Goal: Communication & Community: Answer question/provide support

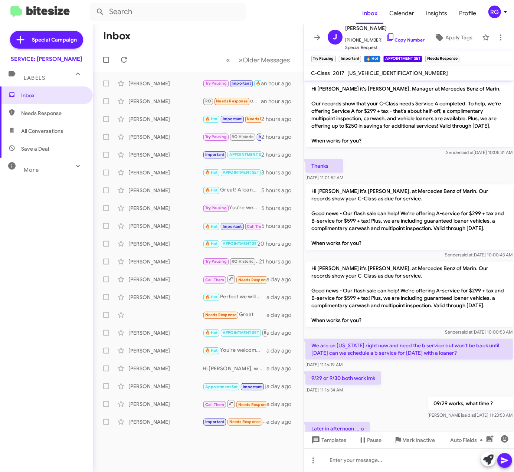
scroll to position [133, 0]
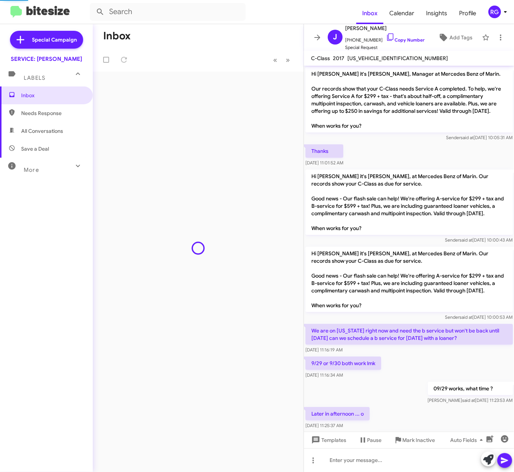
scroll to position [133, 0]
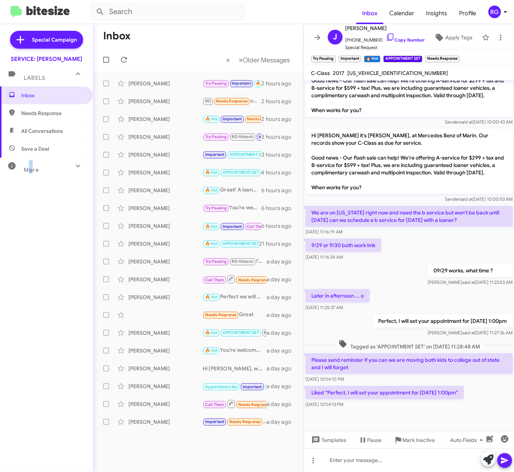
drag, startPoint x: 31, startPoint y: 228, endPoint x: 34, endPoint y: 221, distance: 7.3
click at [34, 221] on div "Inbox Needs Response All Conversations Save a Deal More Important 🔥 Hot Appoint…" at bounding box center [46, 227] width 93 height 283
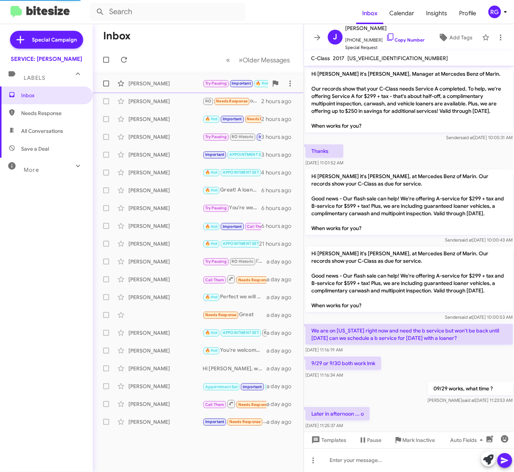
scroll to position [133, 0]
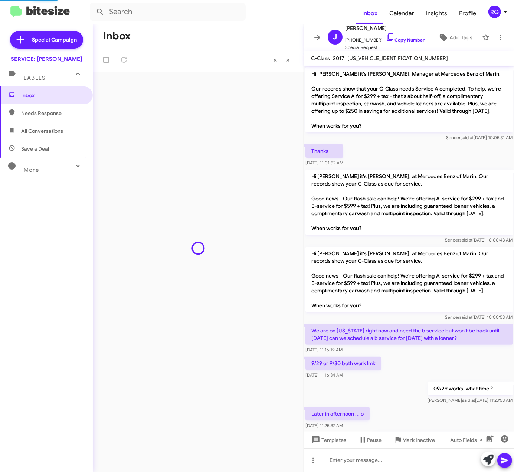
scroll to position [133, 0]
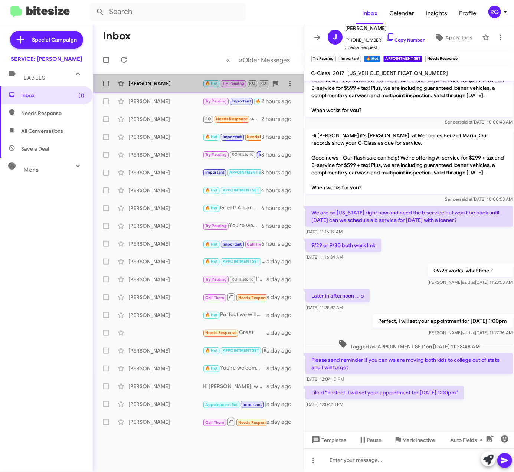
click at [200, 84] on div "Gloria Rydingsword" at bounding box center [165, 83] width 74 height 7
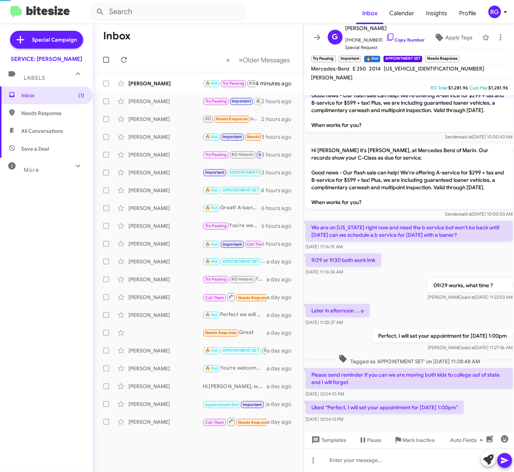
scroll to position [70, 0]
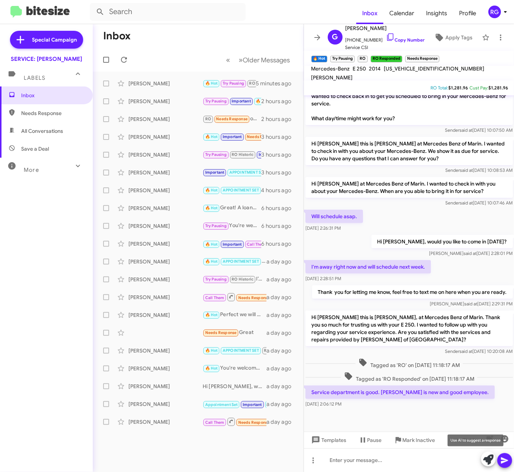
click at [490, 462] on icon at bounding box center [488, 460] width 10 height 10
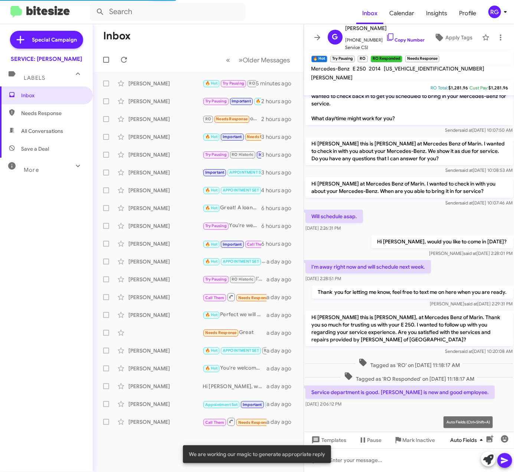
scroll to position [133, 0]
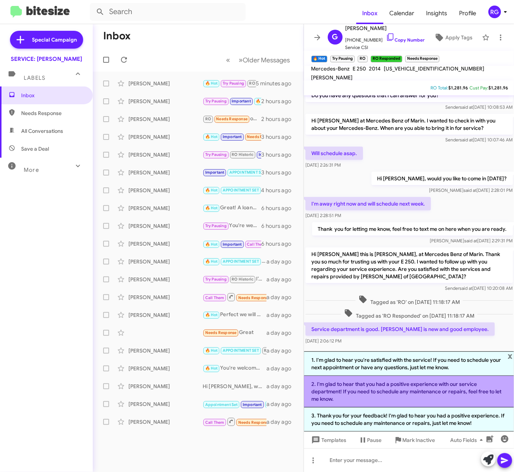
click at [445, 401] on li "2. I'm glad to hear that you had a positive experience with our service departm…" at bounding box center [409, 392] width 210 height 32
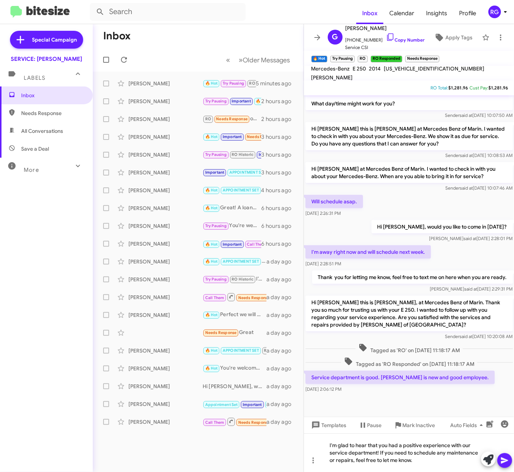
drag, startPoint x: 504, startPoint y: 459, endPoint x: 500, endPoint y: 457, distance: 4.2
click at [504, 459] on icon at bounding box center [504, 461] width 7 height 6
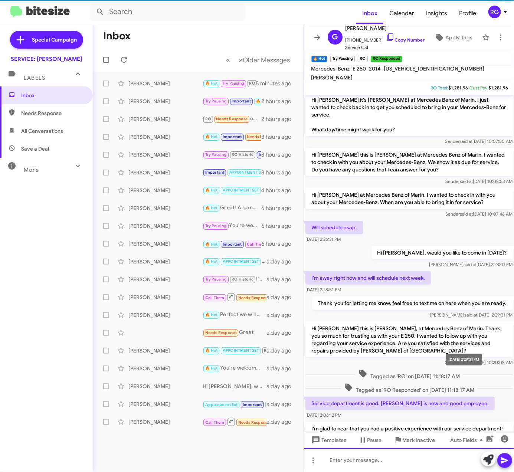
scroll to position [112, 0]
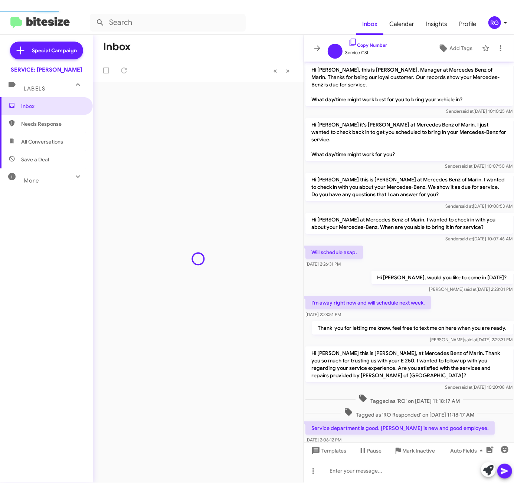
scroll to position [68, 0]
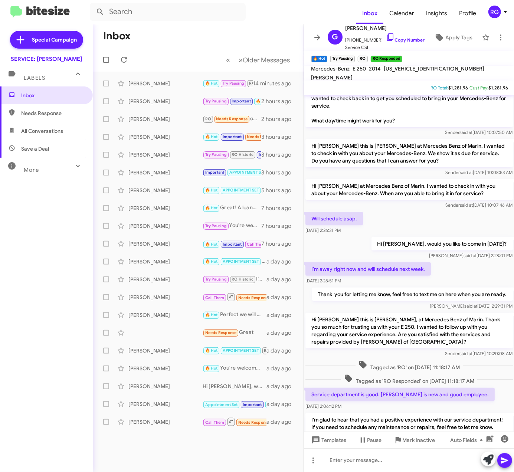
drag, startPoint x: 7, startPoint y: 285, endPoint x: 14, endPoint y: 280, distance: 8.8
click at [7, 285] on div "Inbox Needs Response All Conversations Save a Deal More Important 🔥 Hot Appoint…" at bounding box center [46, 227] width 93 height 283
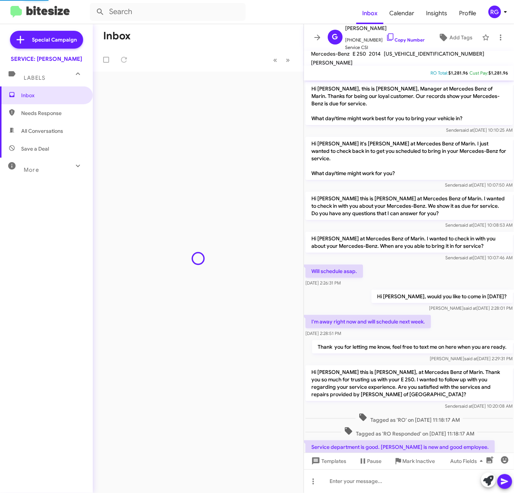
scroll to position [46, 0]
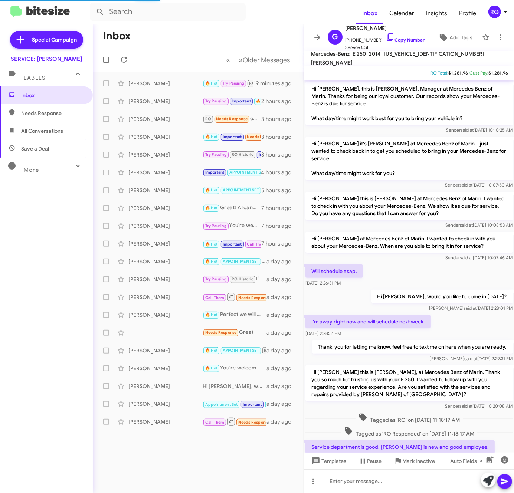
scroll to position [76, 0]
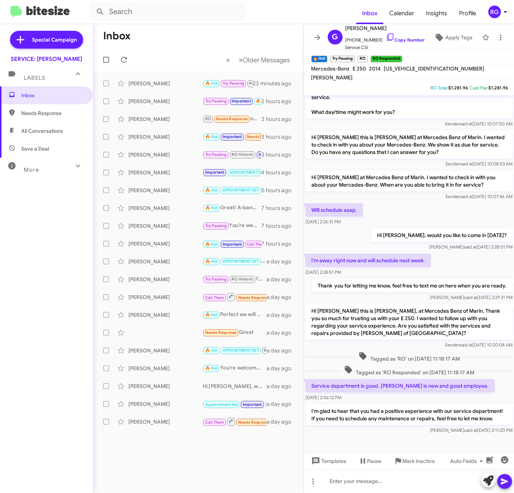
drag, startPoint x: 16, startPoint y: 226, endPoint x: 18, endPoint y: 222, distance: 5.3
click at [16, 226] on div "Inbox Needs Response All Conversations Save a Deal More Important 🔥 Hot Appoint…" at bounding box center [46, 234] width 93 height 296
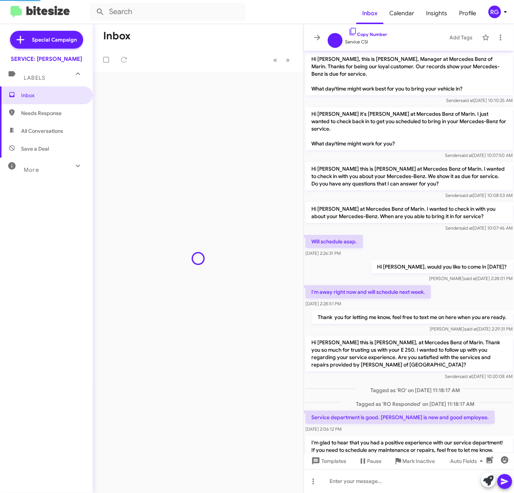
scroll to position [46, 0]
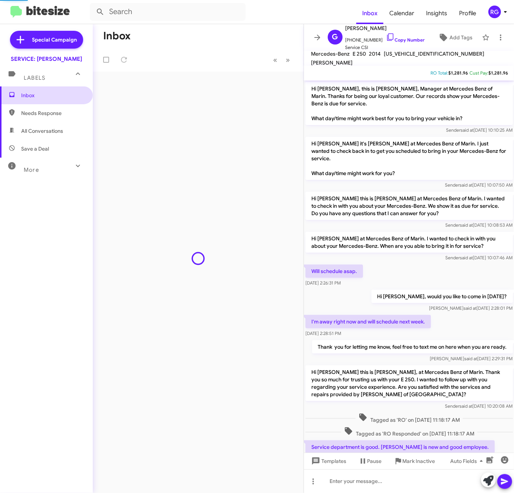
scroll to position [76, 0]
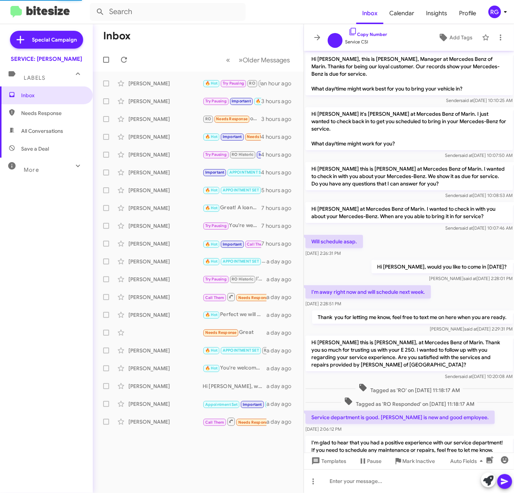
scroll to position [46, 0]
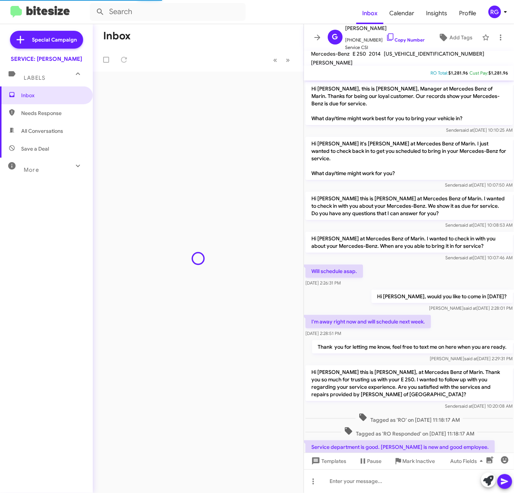
scroll to position [76, 0]
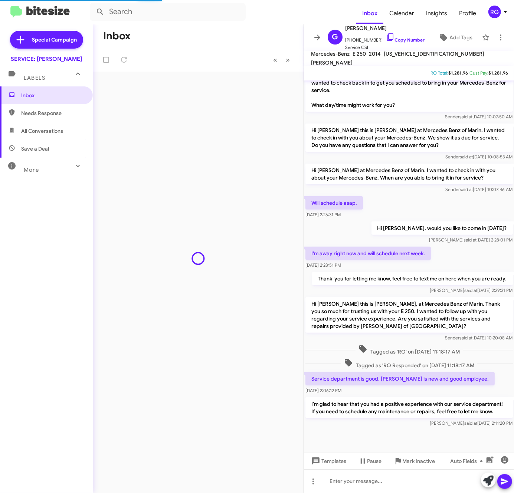
click at [411, 195] on div "Will schedule asap. [DATE] 2:26:31 PM" at bounding box center [409, 207] width 210 height 25
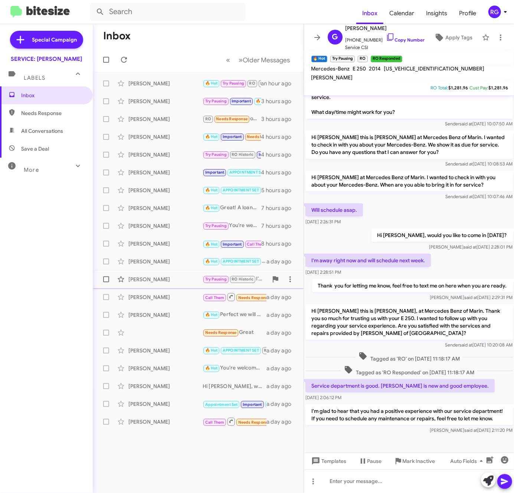
click at [180, 281] on div "[PERSON_NAME]" at bounding box center [165, 279] width 74 height 7
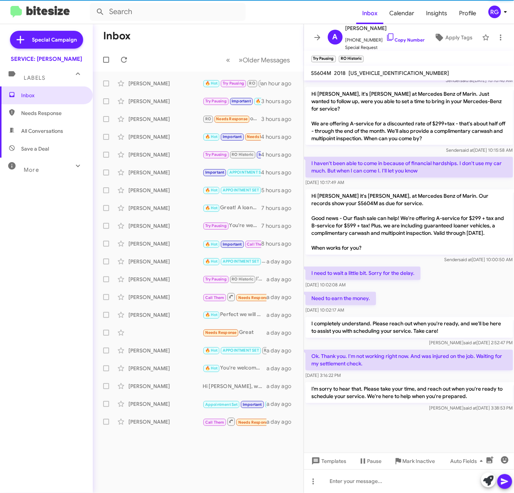
scroll to position [713, 0]
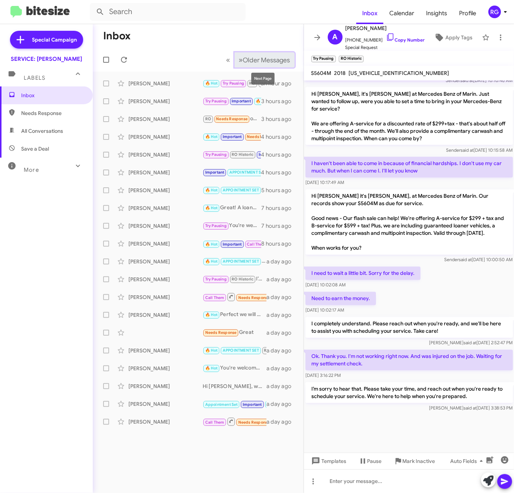
click at [262, 61] on span "Older Messages" at bounding box center [266, 60] width 47 height 8
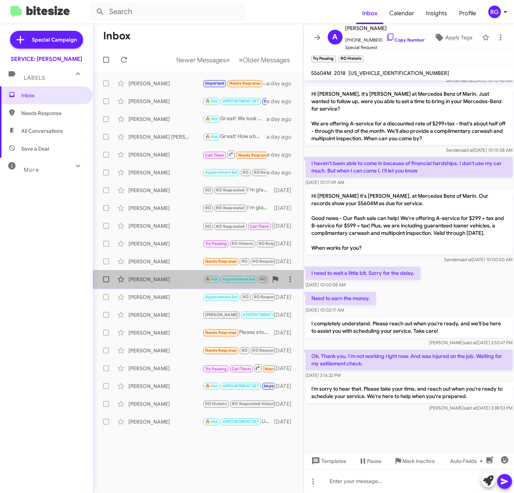
click at [250, 274] on div "Sarah Rippy 🔥 Hot Appointment Set RO RO Responded You're welcome! If you need t…" at bounding box center [198, 279] width 199 height 15
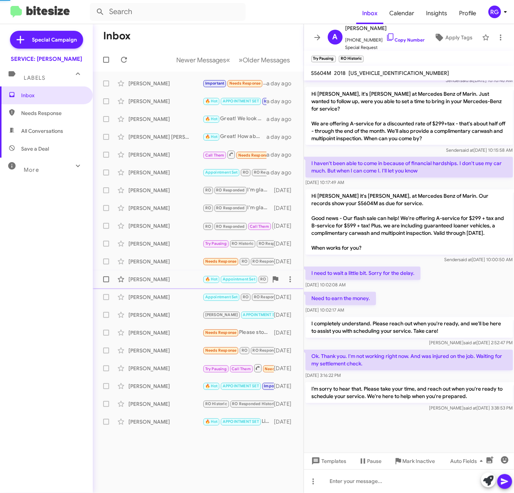
scroll to position [237, 0]
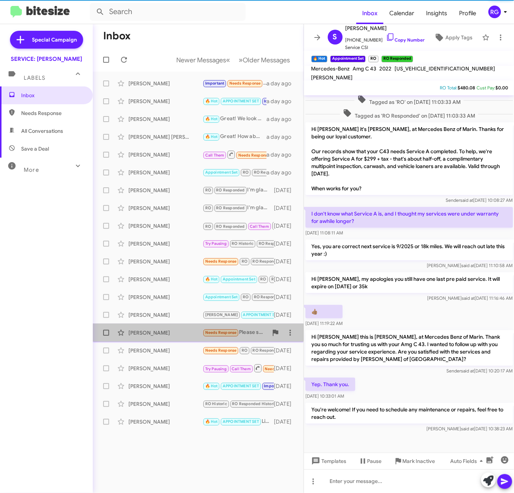
click at [194, 326] on div "Cecil Suen Needs Response Please stop send me any more message. You guys have t…" at bounding box center [198, 333] width 199 height 15
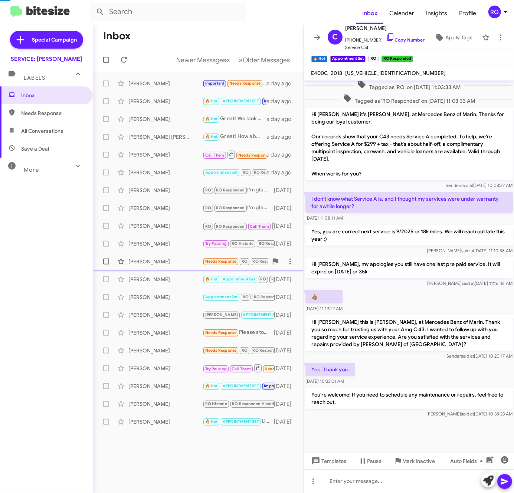
scroll to position [1291, 0]
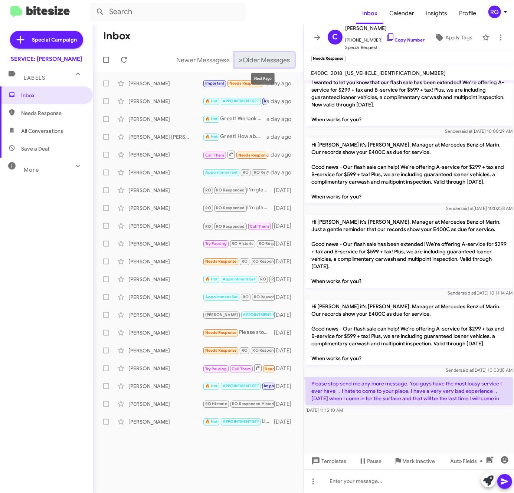
click at [243, 60] on span "Older Messages" at bounding box center [266, 60] width 47 height 8
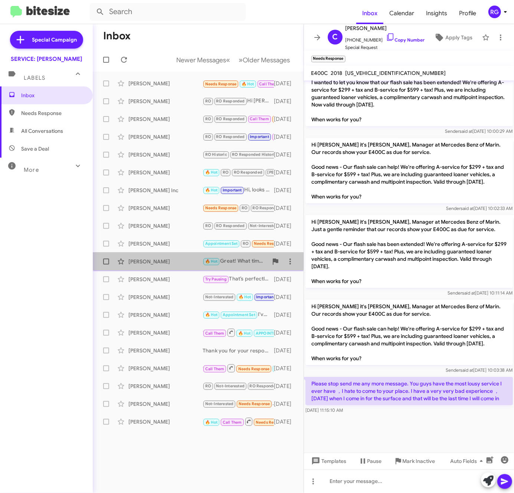
click at [198, 255] on div "Nick Vessey 🔥 Hot Great! What time on Saturday works best for you to bring in y…" at bounding box center [198, 261] width 199 height 15
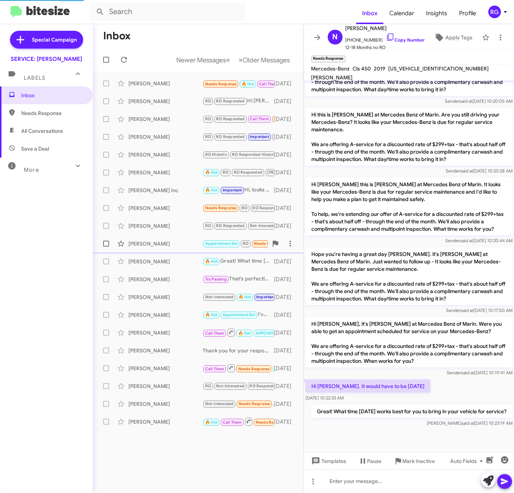
scroll to position [403, 0]
click at [195, 239] on div "Ed Chen Appointment Set RO Needs Response RO Responded Thanks Omar. We apprecia…" at bounding box center [198, 243] width 199 height 15
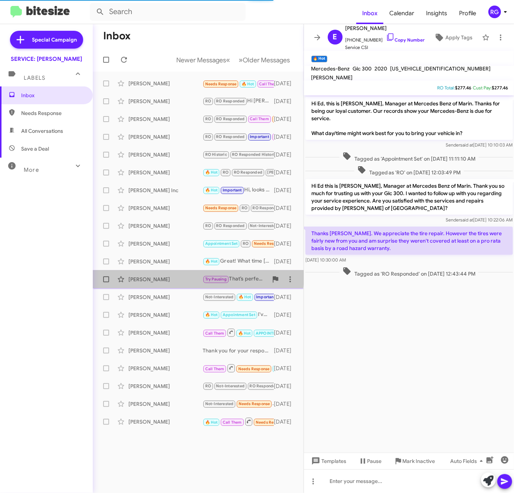
click at [195, 278] on div "Tony Taddeo" at bounding box center [165, 279] width 74 height 7
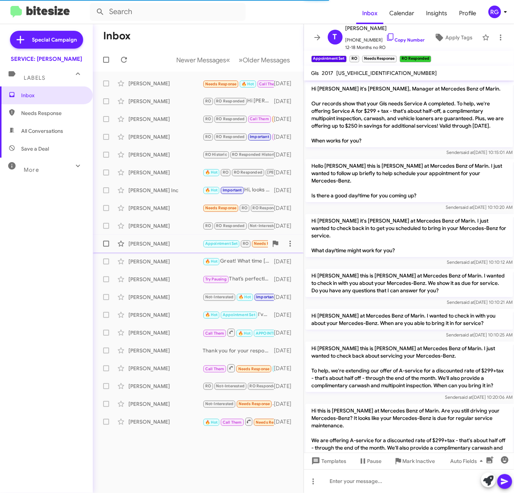
scroll to position [554, 0]
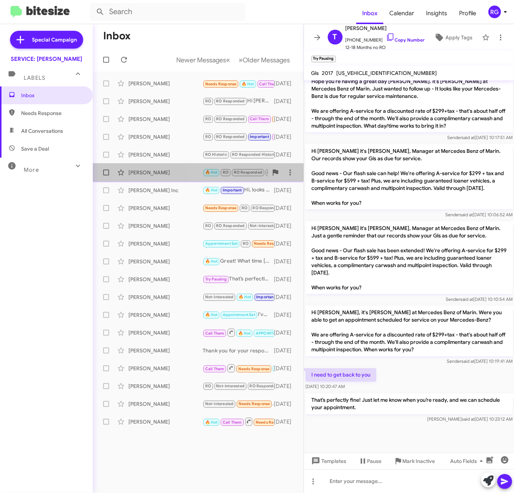
click at [211, 171] on span "🔥 Hot" at bounding box center [211, 172] width 13 height 5
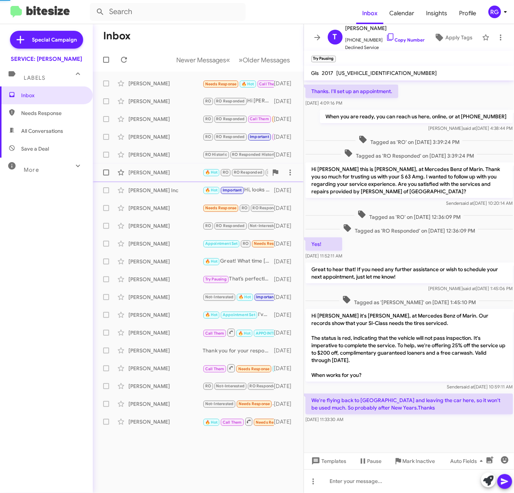
scroll to position [125, 0]
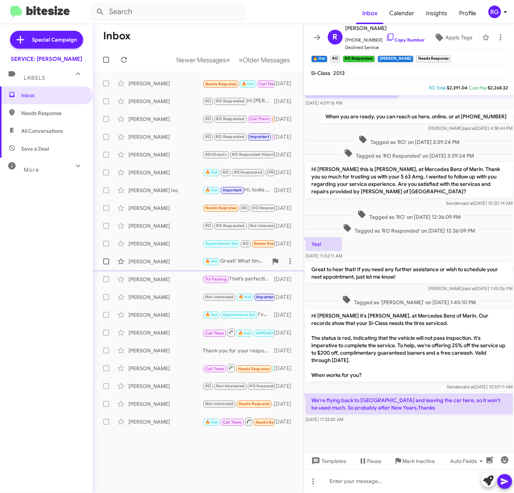
click at [170, 269] on span "Nick Vessey 🔥 Hot Great! What time on Saturday works best for you to bring in y…" at bounding box center [198, 262] width 211 height 18
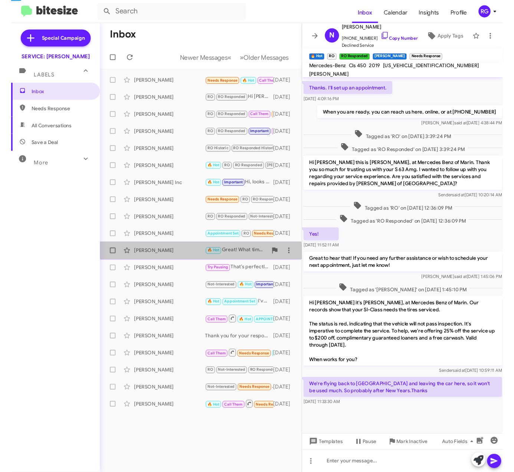
scroll to position [403, 0]
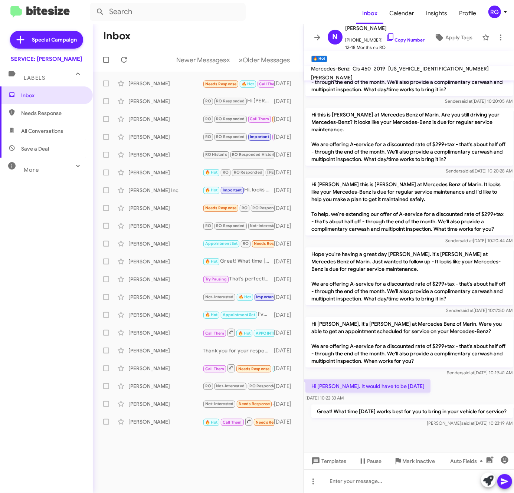
click at [408, 72] on span "WDD2J5JB4KA043505" at bounding box center [439, 68] width 101 height 7
click at [407, 72] on span "WDD2J5JB4KA043505" at bounding box center [439, 68] width 101 height 7
copy span "WDD2J5JB4KA043505"
drag, startPoint x: 334, startPoint y: 414, endPoint x: 308, endPoint y: 316, distance: 101.5
click at [308, 316] on div "Hi Nick, this is Omar Ibrahimi, Manager at Mercedes Benz of Marin. Thanks for b…" at bounding box center [409, 60] width 210 height 736
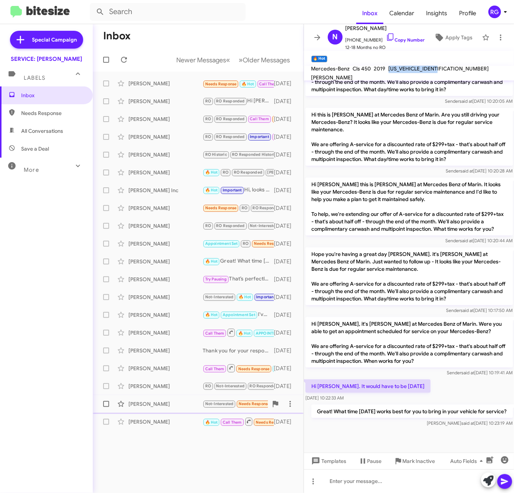
copy div "Hi Nick, it's Omar Ibrahimi at Mercedes Benz of Marin. Were you able to get an …"
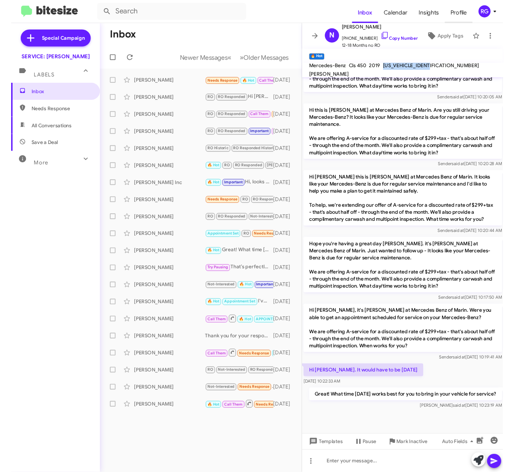
scroll to position [425, 0]
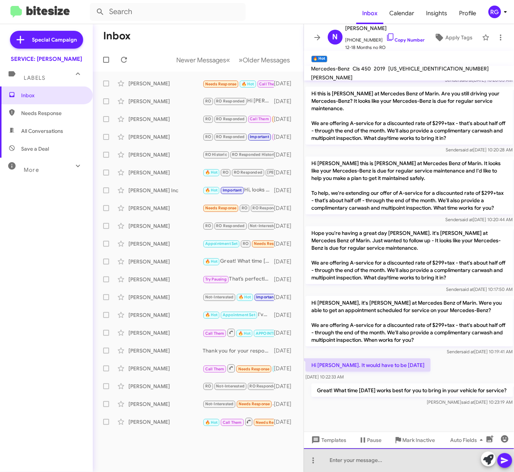
click at [357, 462] on div at bounding box center [409, 460] width 210 height 24
paste div
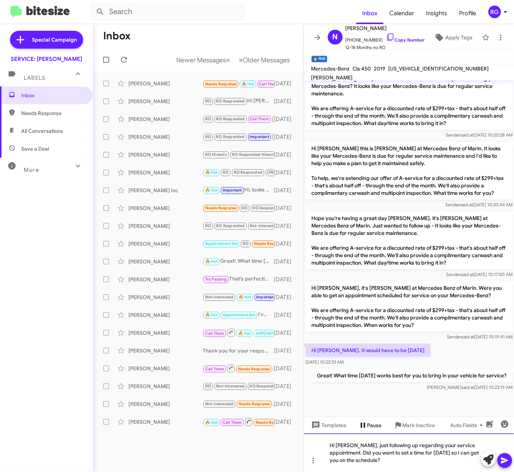
scroll to position [439, 0]
click at [390, 455] on div "Hi Nick, just following up regarding your service appointment. Did you want to …" at bounding box center [409, 453] width 210 height 39
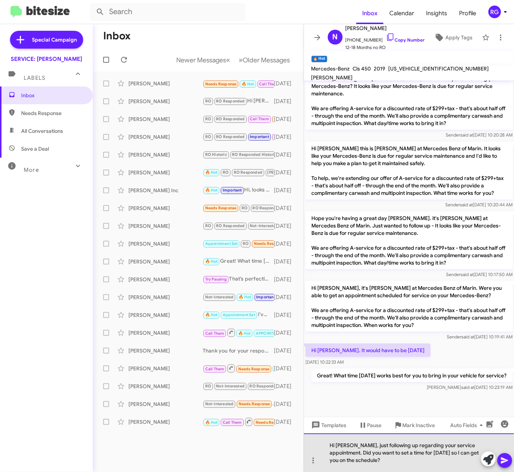
click at [405, 455] on div "Hi Nick, just following up regarding your service appointment. Did you want to …" at bounding box center [409, 453] width 210 height 39
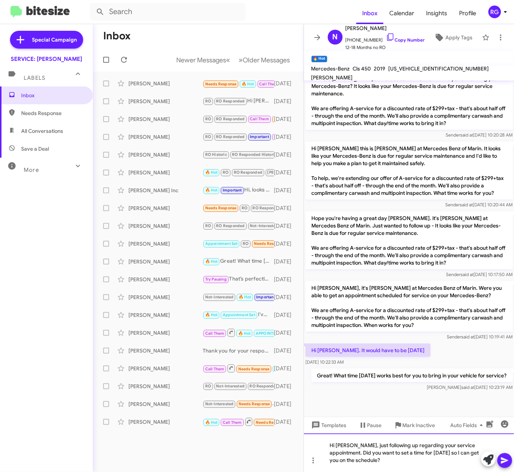
click at [414, 457] on div "Hi Nick, just following up regarding your service appointment. Did you want to …" at bounding box center [409, 453] width 210 height 39
click at [409, 454] on div "Hi Nick, just following up regarding your service appointment. Did you want to …" at bounding box center [409, 453] width 210 height 39
click at [512, 461] on button at bounding box center [504, 460] width 15 height 15
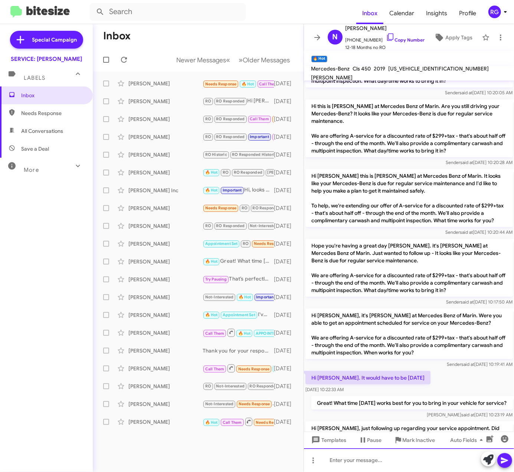
scroll to position [459, 0]
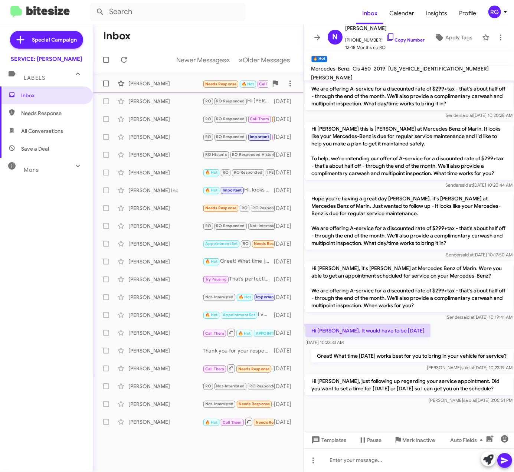
click at [192, 84] on div "Rene Edwards" at bounding box center [165, 83] width 74 height 7
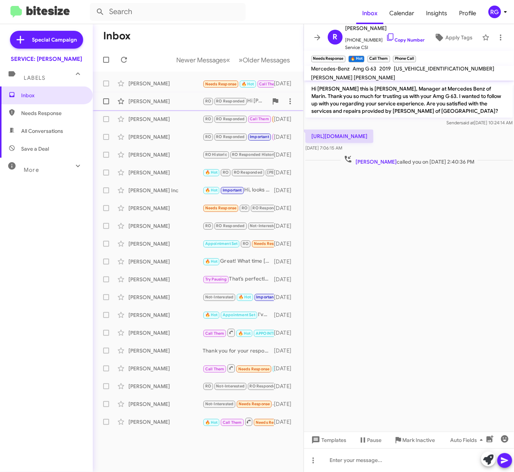
click at [183, 102] on div "Graham Weaver" at bounding box center [165, 101] width 74 height 7
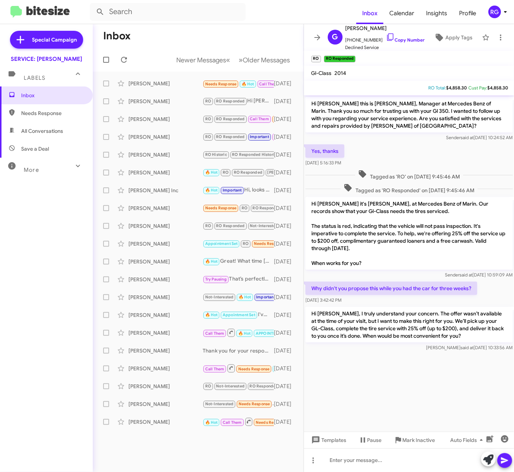
drag, startPoint x: 180, startPoint y: 117, endPoint x: 496, endPoint y: 287, distance: 359.2
click at [496, 287] on div "Inbox Newer Messages « Previous » Next Older Messages Rene Edwards Needs Respon…" at bounding box center [303, 248] width 421 height 448
drag, startPoint x: 496, startPoint y: 287, endPoint x: 451, endPoint y: 304, distance: 47.9
click at [452, 304] on div "Sep 17, 2025, 3:42:42 PM" at bounding box center [391, 300] width 172 height 7
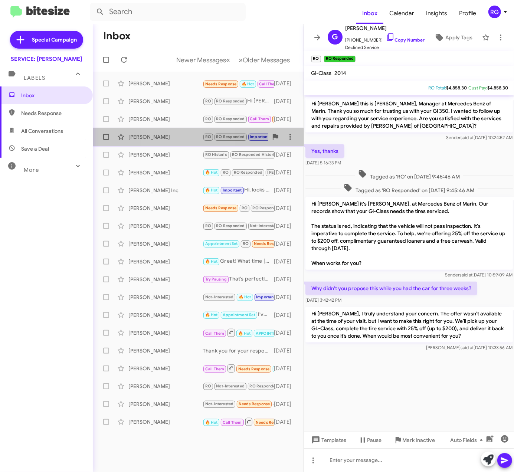
click at [175, 137] on div "Isidro Gomez" at bounding box center [165, 136] width 74 height 7
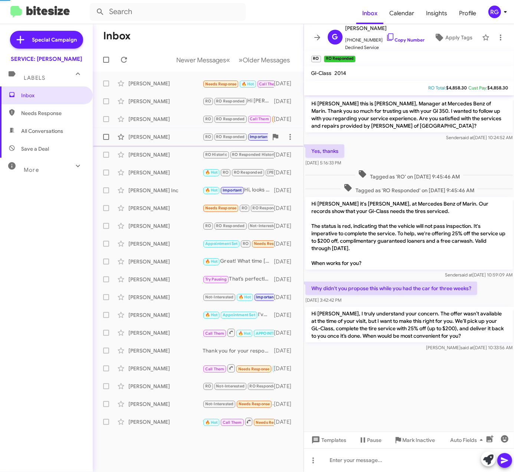
scroll to position [174, 0]
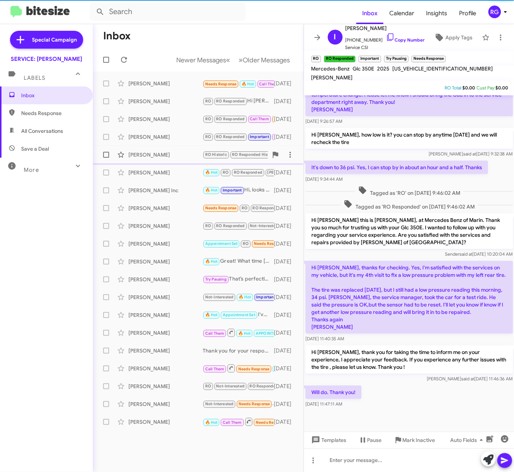
click at [175, 153] on div "Cheresa Wright" at bounding box center [165, 154] width 74 height 7
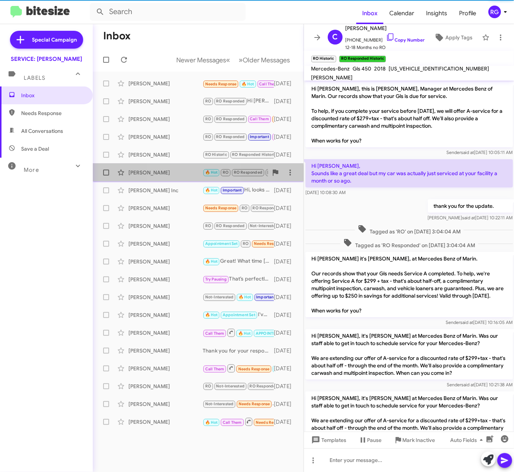
click at [180, 174] on div "Richard Moran" at bounding box center [165, 172] width 74 height 7
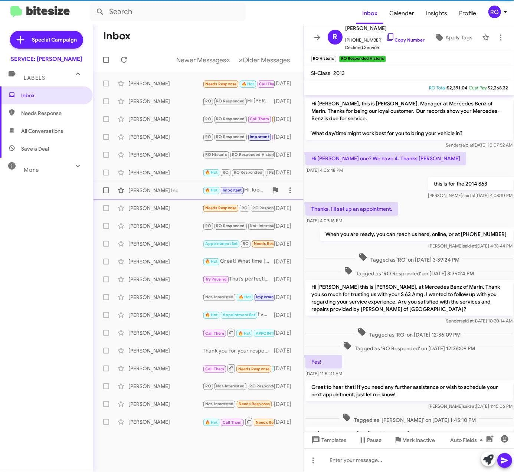
scroll to position [132, 0]
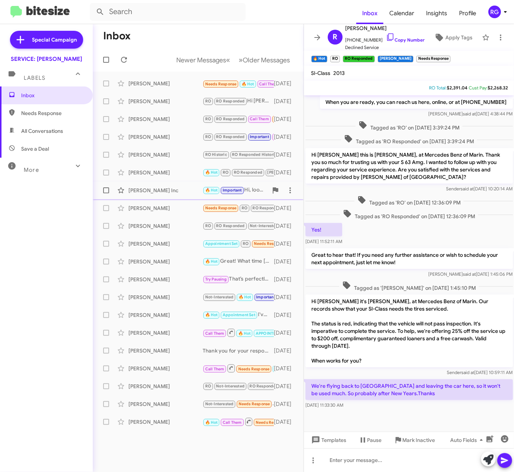
click at [177, 196] on div "Palecek Inc 🔥 Hot Important Hi, looks like we recommended 2 tires in the red. I…" at bounding box center [198, 190] width 199 height 15
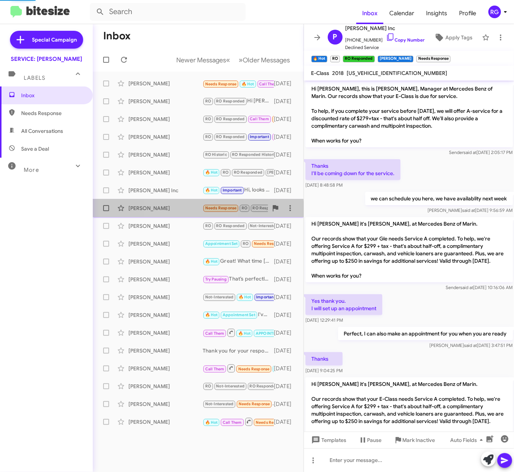
click at [177, 210] on div "Charles Ozberkmen" at bounding box center [165, 208] width 74 height 7
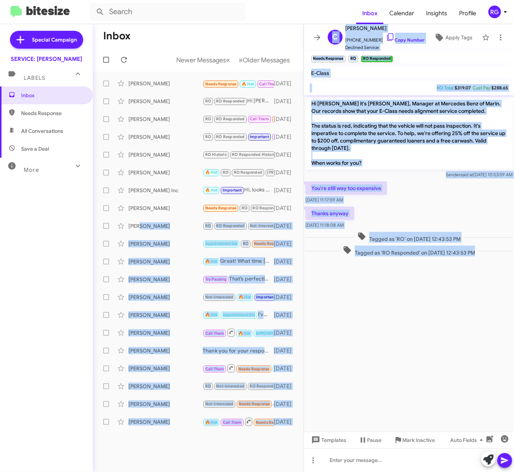
drag, startPoint x: 140, startPoint y: 225, endPoint x: 518, endPoint y: 331, distance: 393.3
click at [514, 331] on html "Inbox Calendar Insights Profile RG Special Campaign SERVICE: Mercedes Marin Lab…" at bounding box center [257, 236] width 514 height 472
drag, startPoint x: 518, startPoint y: 331, endPoint x: 474, endPoint y: 341, distance: 45.3
click at [474, 341] on cdk-virtual-scroll-viewport "Hi Charles it's Omar Ibrahimi, Manager at Mercedes Benz of Marin. Our records s…" at bounding box center [409, 263] width 210 height 336
click at [449, 338] on cdk-virtual-scroll-viewport "Hi Charles it's Omar Ibrahimi, Manager at Mercedes Benz of Marin. Our records s…" at bounding box center [409, 263] width 210 height 336
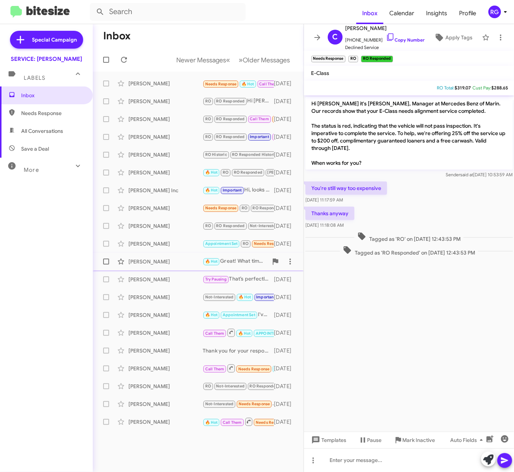
click at [173, 266] on div "Nick Vessey 🔥 Hot Great! What time on Saturday works best for you to bring in y…" at bounding box center [198, 261] width 199 height 15
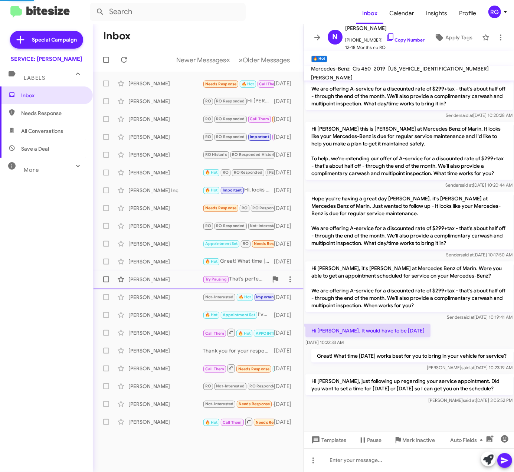
click at [173, 277] on div "Tony Taddeo" at bounding box center [165, 279] width 74 height 7
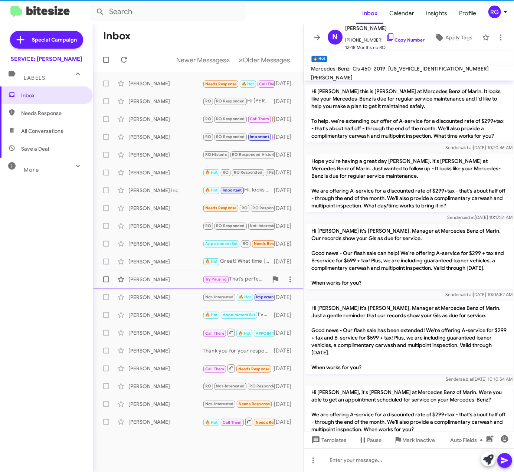
scroll to position [575, 0]
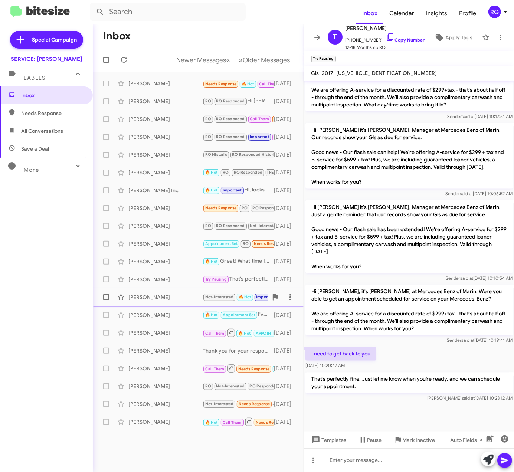
click at [171, 297] on div "Bong Chang" at bounding box center [165, 297] width 74 height 7
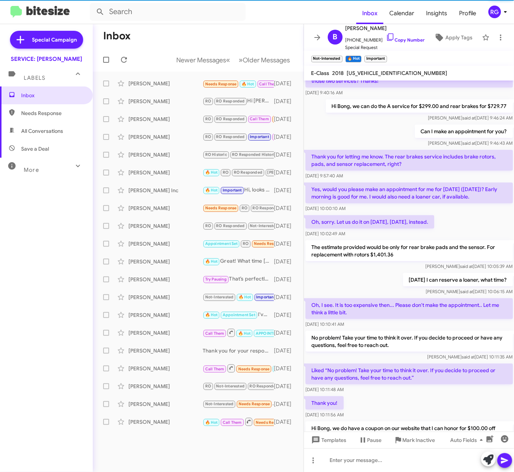
scroll to position [483, 0]
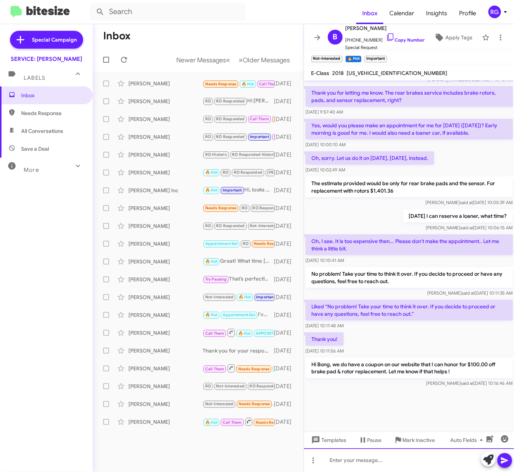
click at [372, 462] on div at bounding box center [409, 460] width 210 height 24
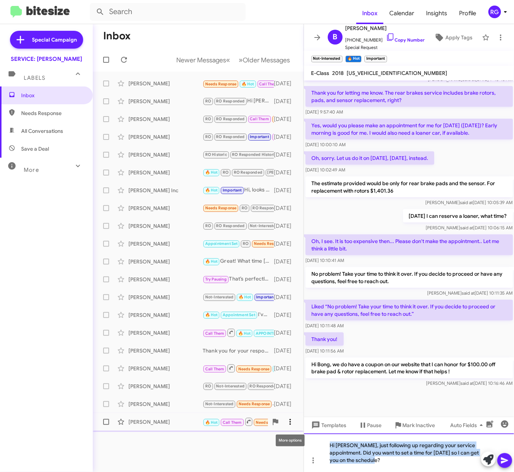
drag, startPoint x: 362, startPoint y: 464, endPoint x: 294, endPoint y: 416, distance: 83.2
click at [294, 416] on div "Inbox Newer Messages « Previous » Next Older Messages Rene Edwards Needs Respon…" at bounding box center [303, 248] width 421 height 448
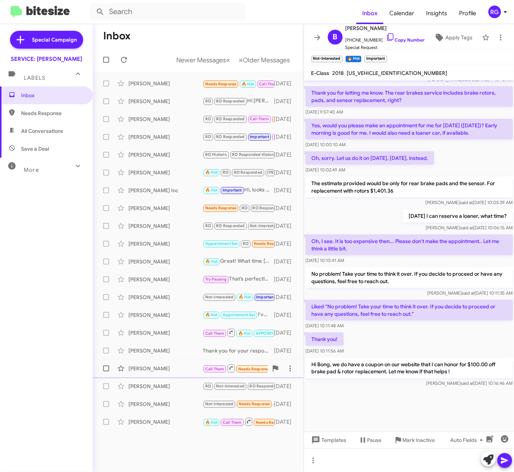
click at [163, 362] on div "Roberta Holden Call Them Needs Response Appointment Set Inbound Call 8 days ago" at bounding box center [198, 368] width 199 height 15
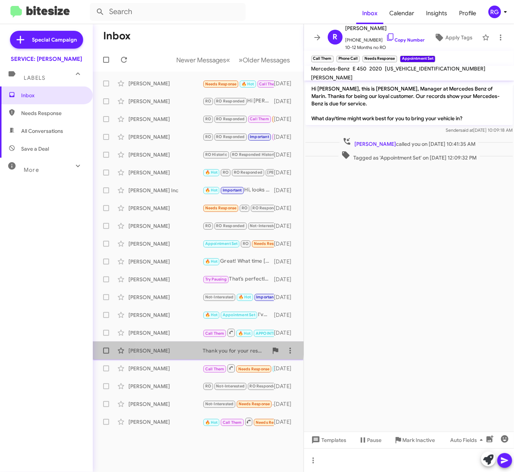
click at [172, 347] on div "Ilene Malt" at bounding box center [165, 350] width 74 height 7
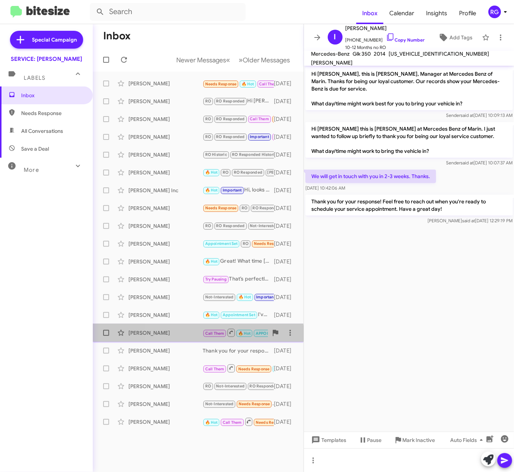
click at [177, 339] on div "Louise Houston Call Them 🔥 Hot APPOINTMENT SET RO Historic RO Responded Histori…" at bounding box center [198, 333] width 199 height 15
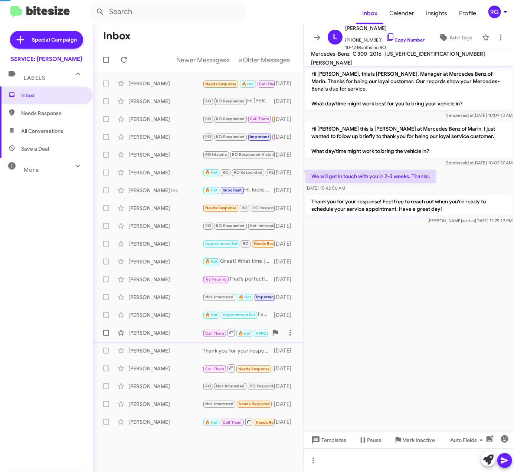
scroll to position [314, 0]
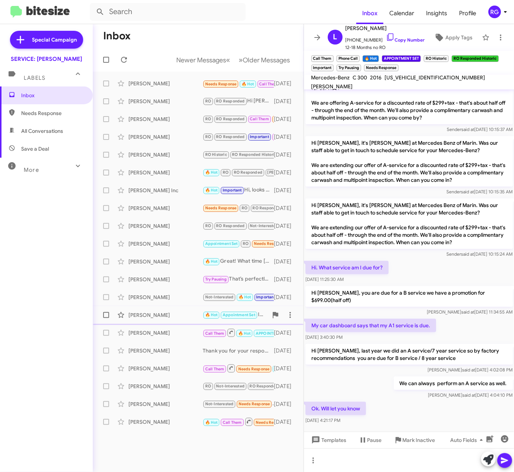
click at [159, 317] on div "Yin Shi" at bounding box center [165, 314] width 74 height 7
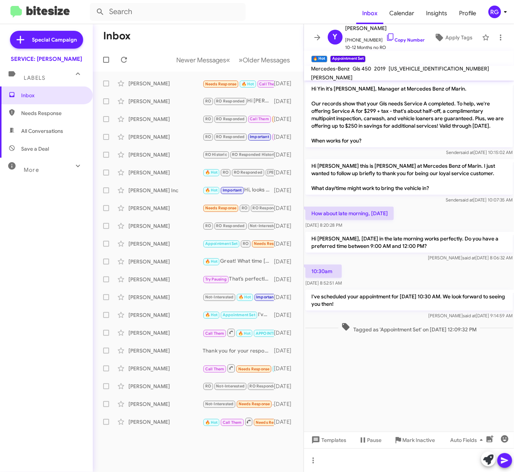
click at [416, 71] on span "4JGDF6EE2KB205099" at bounding box center [439, 68] width 101 height 7
click at [416, 70] on span "4JGDF6EE2KB205099" at bounding box center [439, 68] width 101 height 7
copy span "4JGDF6EE2KB205099"
click at [40, 114] on span "Needs Response" at bounding box center [52, 113] width 63 height 7
type input "in:needs-response"
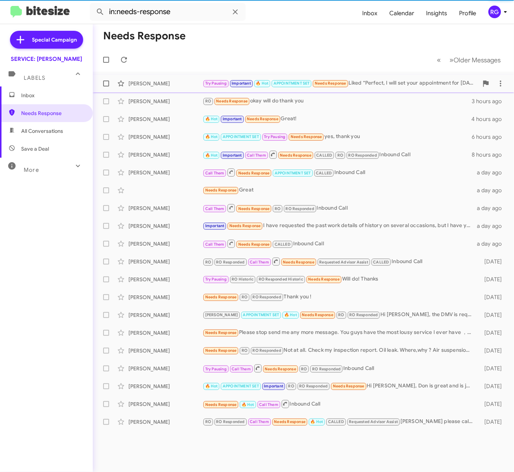
click at [198, 88] on div "Julie Bentley Try Pausing Important 🔥 Hot APPOINTMENT SET Needs Response Liked …" at bounding box center [303, 83] width 409 height 15
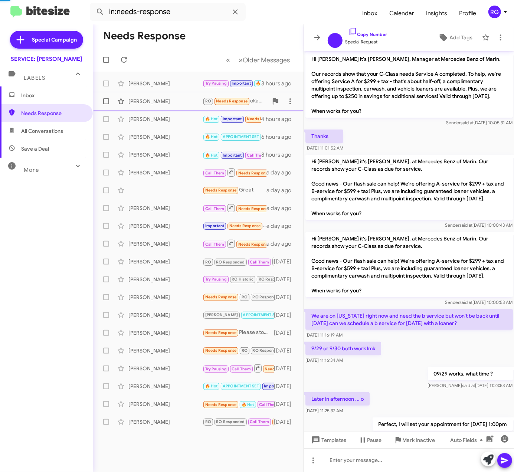
scroll to position [118, 0]
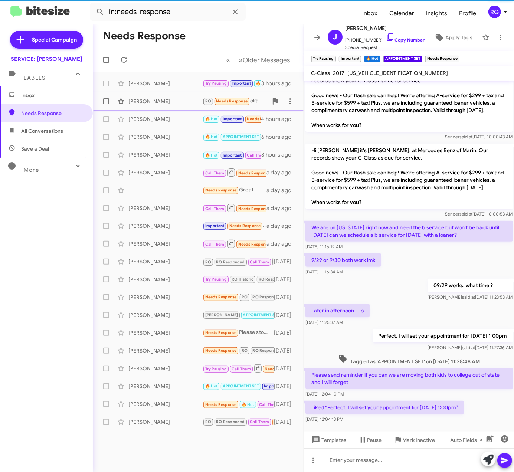
click at [184, 109] on span "Brishay Rackley RO Needs Response okay will do thank you 3 hours ago" at bounding box center [198, 101] width 211 height 18
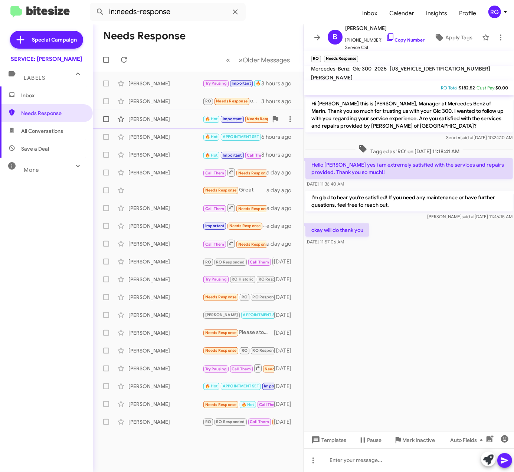
click at [192, 127] on span "Jonathan Dangelica 🔥 Hot Important Needs Response Great! 4 hours ago" at bounding box center [198, 119] width 211 height 18
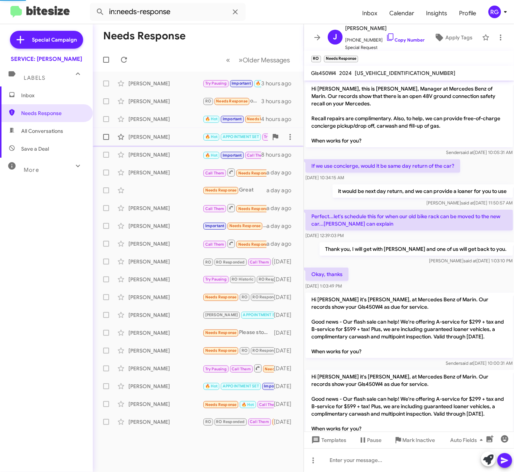
scroll to position [339, 0]
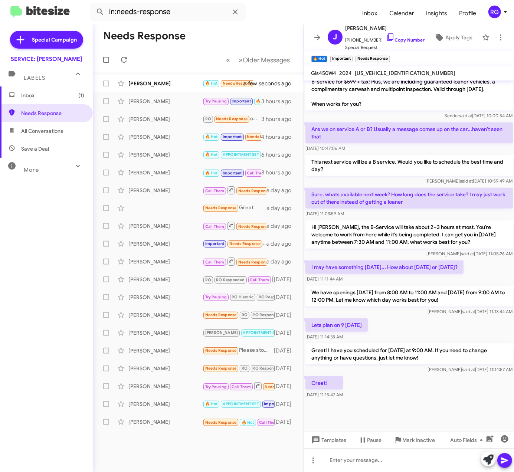
click at [33, 222] on div "Inbox (1) Needs Response All Conversations Save a Deal More Important 🔥 Hot App…" at bounding box center [46, 227] width 93 height 283
click at [210, 85] on span "🔥 Hot" at bounding box center [211, 83] width 13 height 5
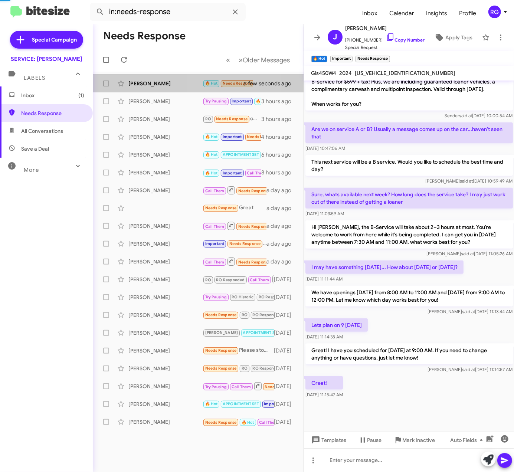
scroll to position [493, 0]
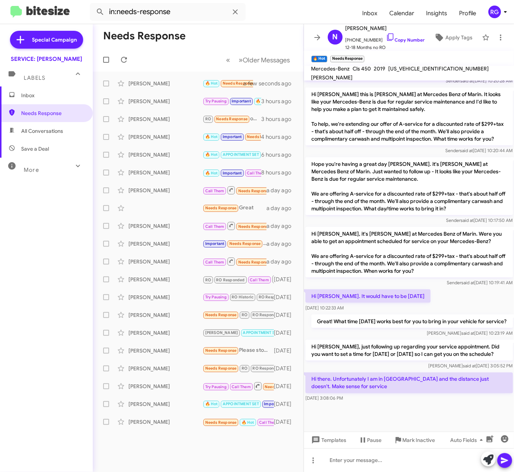
click at [402, 382] on p "Hi there. Unfortunately I am in Brentwood and the distance just doesn't. Make s…" at bounding box center [408, 383] width 207 height 21
click at [401, 382] on p "Hi there. Unfortunately I am in Brentwood and the distance just doesn't. Make s…" at bounding box center [408, 383] width 207 height 21
copy p "Brentwood"
click at [395, 407] on div at bounding box center [409, 418] width 210 height 28
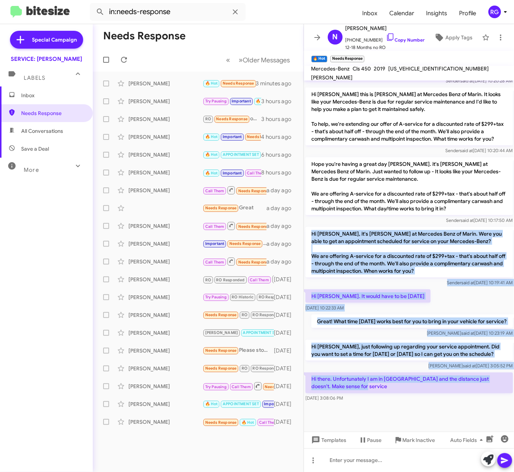
drag, startPoint x: 354, startPoint y: 387, endPoint x: 310, endPoint y: 226, distance: 166.3
click at [310, 226] on div "Hi Nick, this is Omar Ibrahimi, Manager at Mercedes Benz of Marin. Thanks for b…" at bounding box center [409, 3] width 210 height 802
copy div "Hi Nick, it's Omar Ibrahimi at Mercedes Benz of Marin. Were you able to get an …"
click at [359, 304] on div "Sep 17, 2025, 10:22:33 AM" at bounding box center [367, 307] width 125 height 7
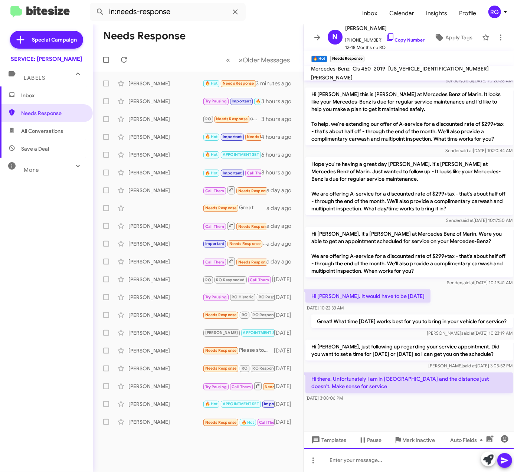
drag, startPoint x: 364, startPoint y: 461, endPoint x: 372, endPoint y: 457, distance: 9.0
click at [365, 461] on div at bounding box center [409, 460] width 210 height 24
paste div
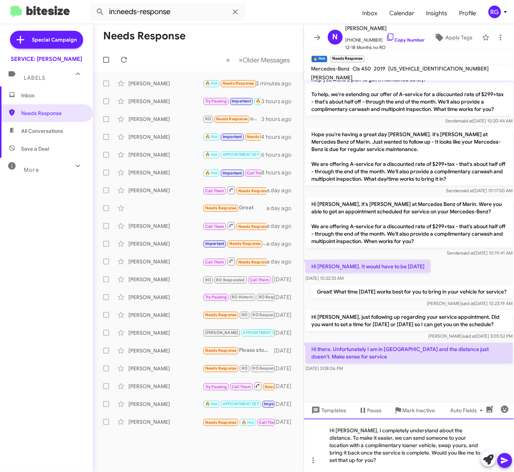
scroll to position [523, 0]
click at [507, 461] on icon at bounding box center [504, 461] width 7 height 6
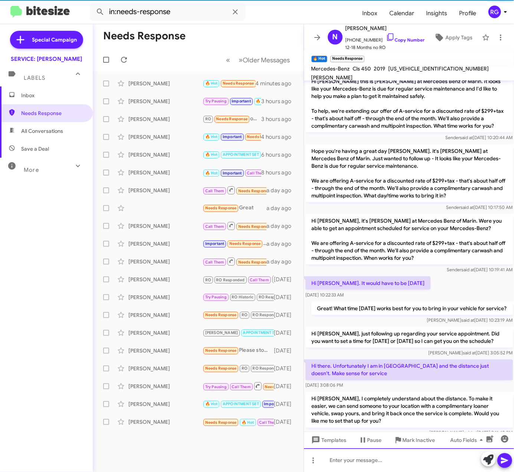
scroll to position [543, 0]
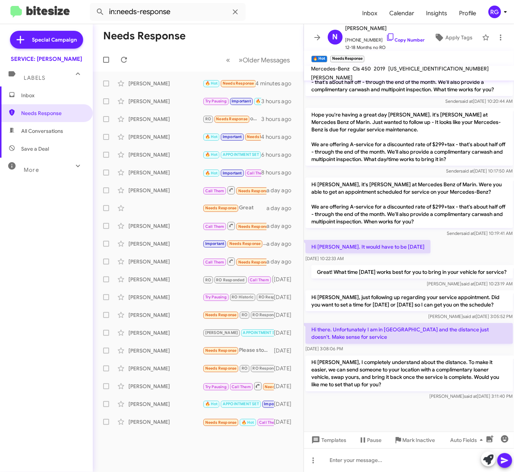
click at [43, 92] on span "Inbox" at bounding box center [52, 95] width 63 height 7
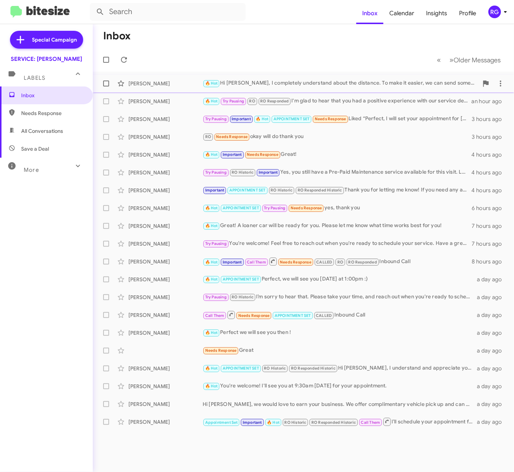
click at [217, 75] on span "Nick Vessey 🔥 Hot Hi Nick, I completely understand about the distance. To make …" at bounding box center [303, 84] width 421 height 18
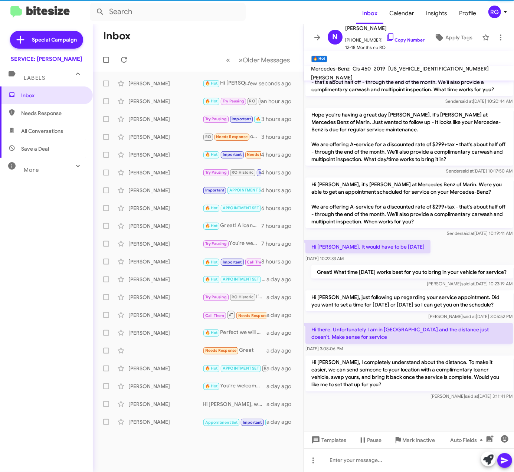
scroll to position [543, 0]
click at [69, 75] on div "Labels" at bounding box center [39, 75] width 66 height 14
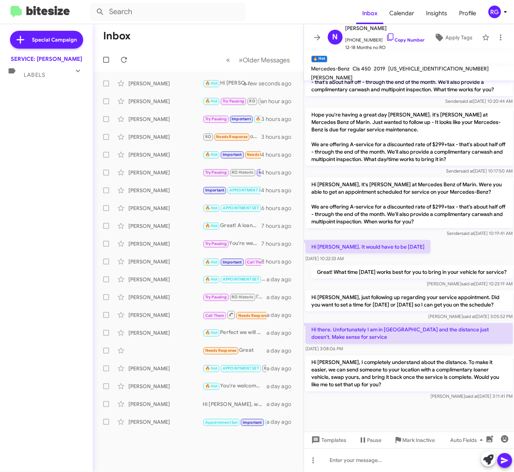
click at [60, 73] on div "Labels" at bounding box center [39, 72] width 66 height 14
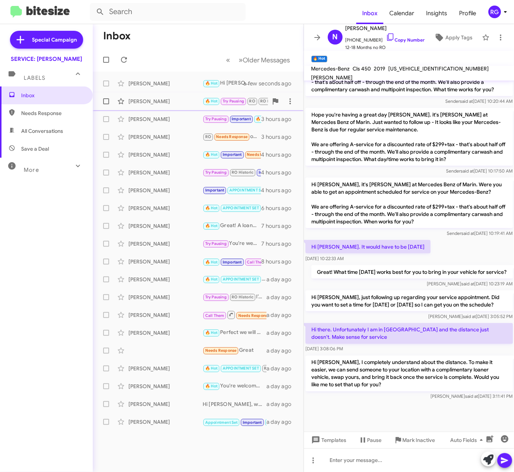
click at [164, 100] on div "[PERSON_NAME]" at bounding box center [165, 101] width 74 height 7
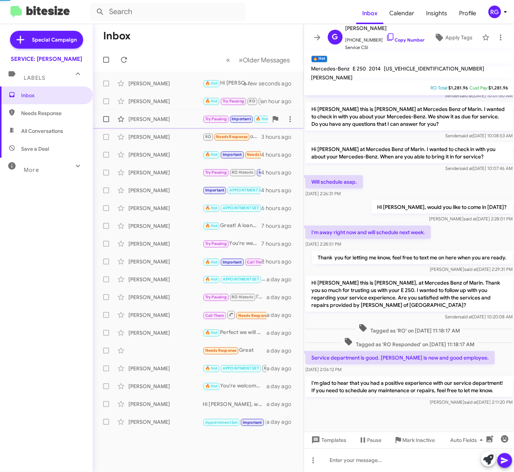
scroll to position [112, 0]
click at [153, 140] on div "[PERSON_NAME]" at bounding box center [165, 136] width 74 height 7
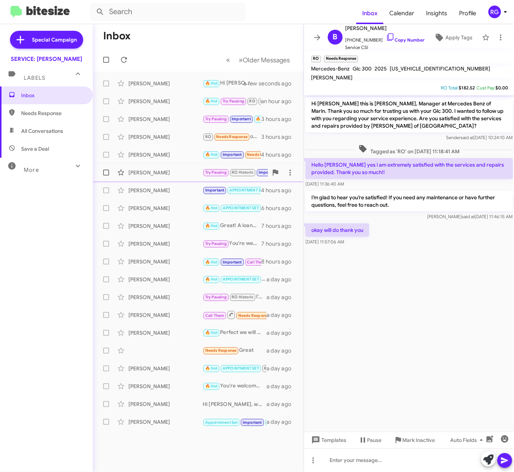
click at [166, 174] on div "[PERSON_NAME]" at bounding box center [165, 172] width 74 height 7
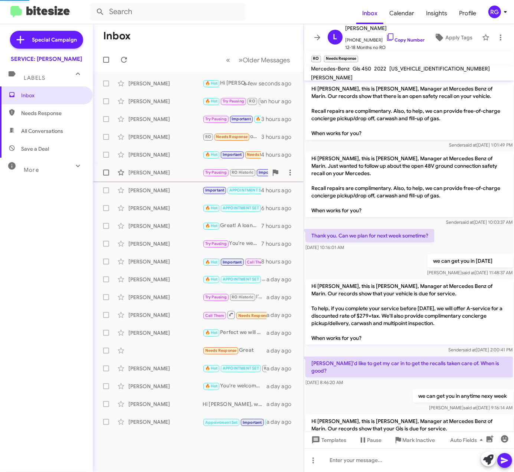
scroll to position [434, 0]
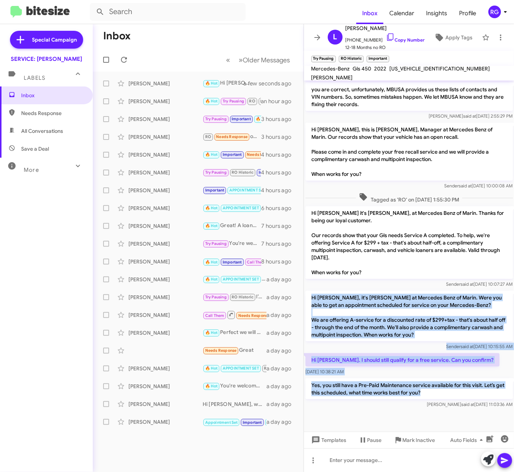
drag, startPoint x: 432, startPoint y: 388, endPoint x: 306, endPoint y: 288, distance: 160.9
click at [306, 288] on div "Hi Luke, this is Omar Ibrahimi, Manager at Mercedes Benz of Marin. Our records …" at bounding box center [409, 28] width 210 height 764
copy div "Hi Luke, it's Omar Ibrahimi at Mercedes Benz of Marin. Were you able to get an …"
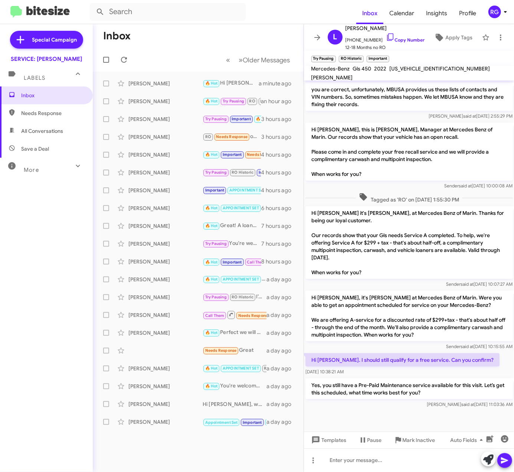
click at [396, 248] on p "Hi Luke it's Omar Ibrahimi, at Mercedes Benz of Marin. Thanks for being our loy…" at bounding box center [408, 242] width 207 height 73
click at [333, 455] on div at bounding box center [409, 460] width 210 height 24
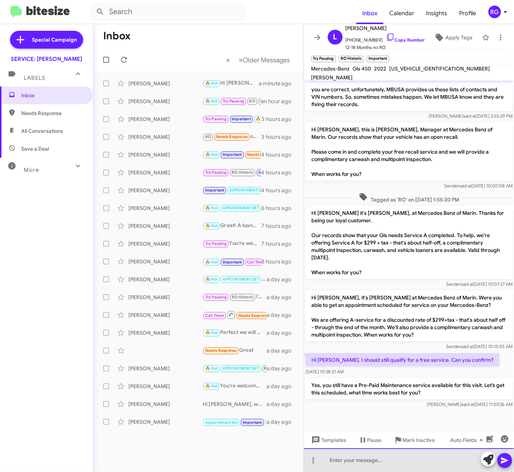
paste div
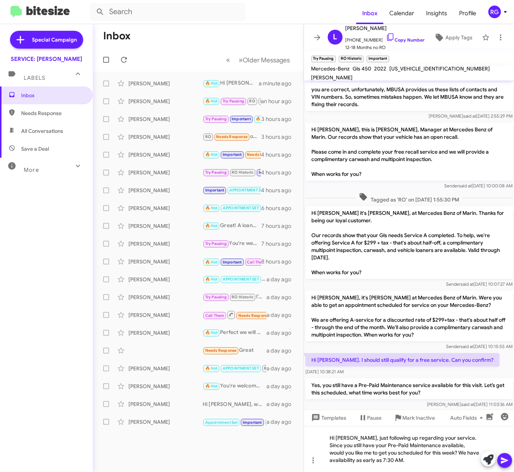
click at [512, 453] on div at bounding box center [496, 460] width 31 height 16
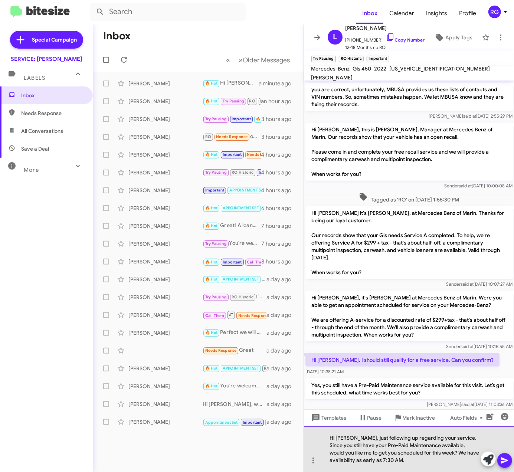
drag, startPoint x: 513, startPoint y: 453, endPoint x: 509, endPoint y: 455, distance: 4.2
click at [509, 455] on div "Hi [PERSON_NAME], just following up regarding your service. Since you still hav…" at bounding box center [409, 449] width 210 height 46
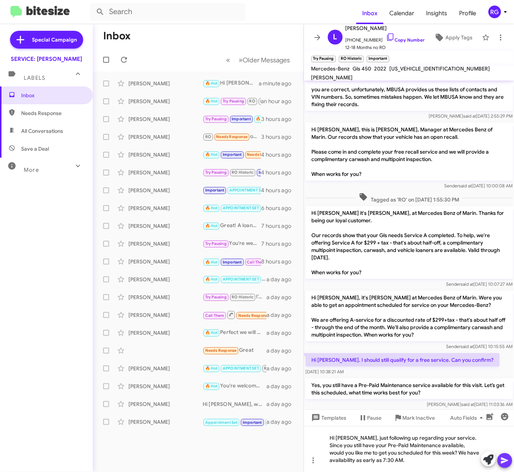
click at [506, 459] on icon at bounding box center [504, 461] width 7 height 6
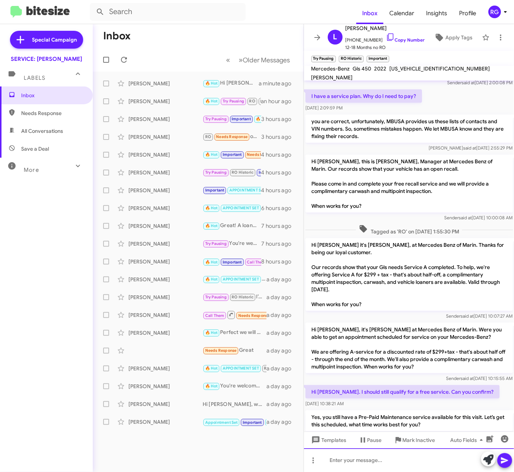
scroll to position [477, 0]
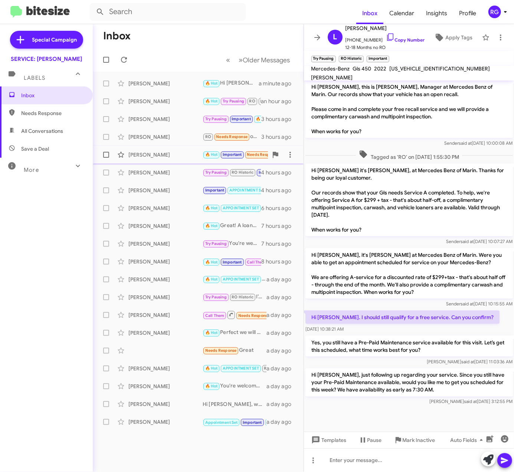
click at [194, 148] on div "Jonathan Dangelica 🔥 Hot Important Needs Response Great! 4 hours ago" at bounding box center [198, 154] width 199 height 15
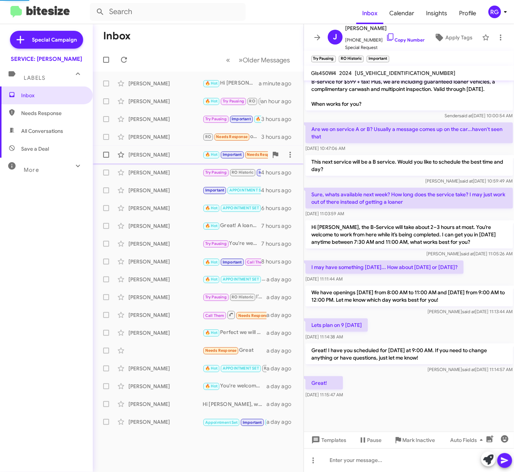
scroll to position [339, 0]
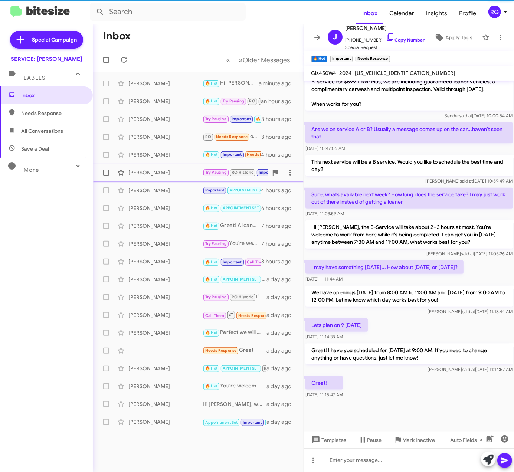
click at [174, 167] on div "Luke Arno Try Pausing RO Historic Important Yes, you still have a Pre-Paid Main…" at bounding box center [198, 172] width 199 height 15
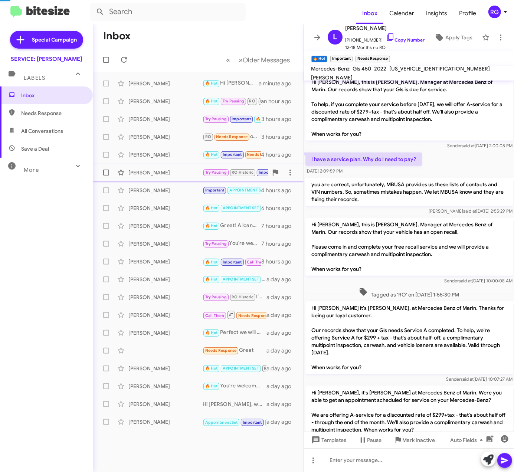
scroll to position [477, 0]
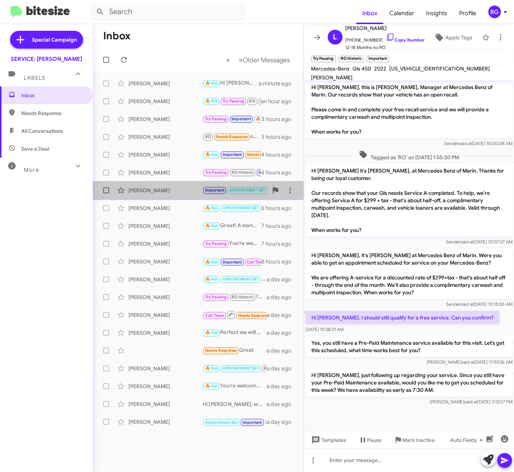
click at [183, 189] on div "[PERSON_NAME]" at bounding box center [165, 190] width 74 height 7
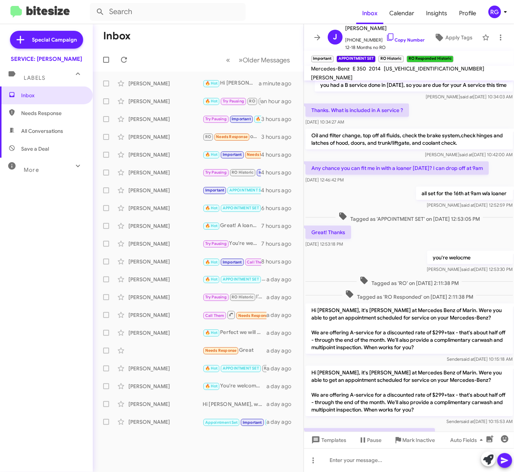
scroll to position [446, 0]
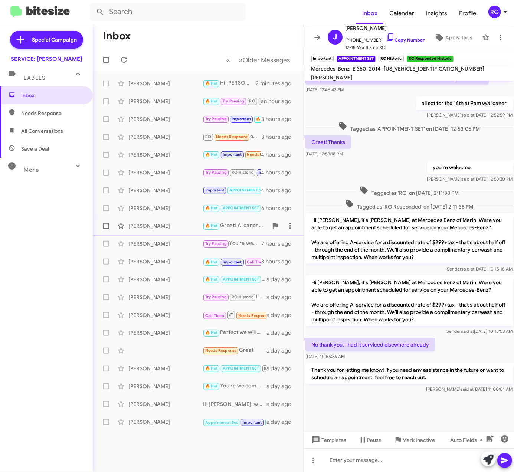
click at [153, 226] on div "[PERSON_NAME]" at bounding box center [165, 225] width 74 height 7
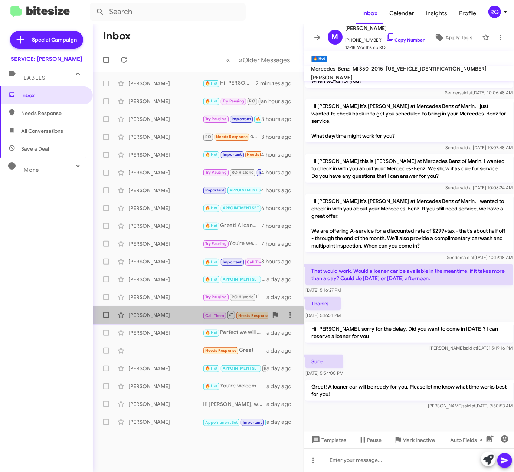
click at [159, 317] on div "[PERSON_NAME]" at bounding box center [165, 314] width 74 height 7
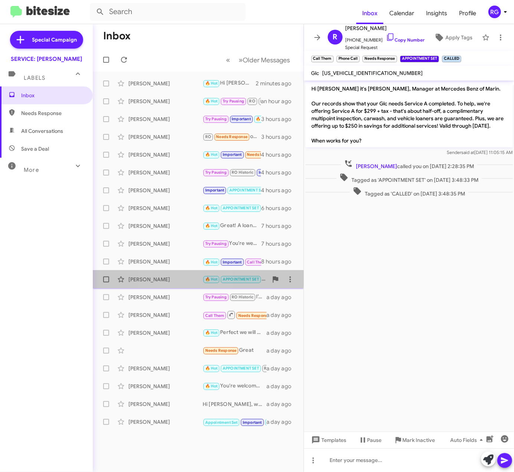
click at [173, 278] on div "[PERSON_NAME]" at bounding box center [165, 279] width 74 height 7
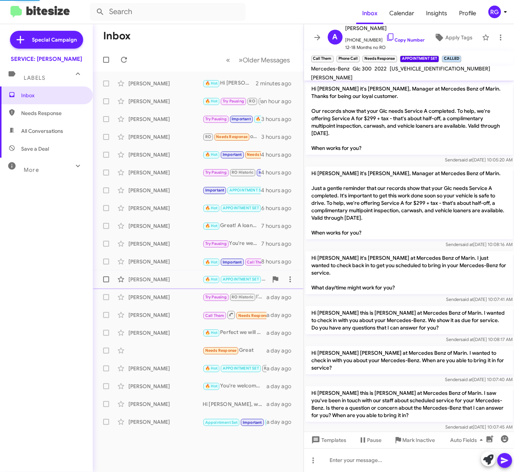
scroll to position [323, 0]
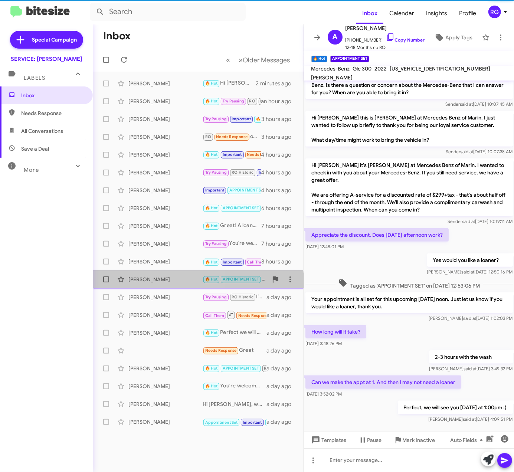
click at [170, 287] on span "Alex Schwiebert 🔥 Hot APPOINTMENT SET Perfect, we will see you on Friday at 1:0…" at bounding box center [198, 280] width 211 height 18
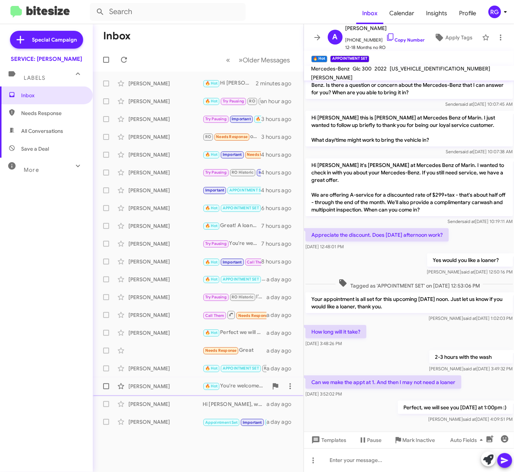
click at [192, 393] on div "Christine Bacchi 🔥 Hot You're welcome! I'll see you at 9:30am on Monday for you…" at bounding box center [198, 386] width 199 height 15
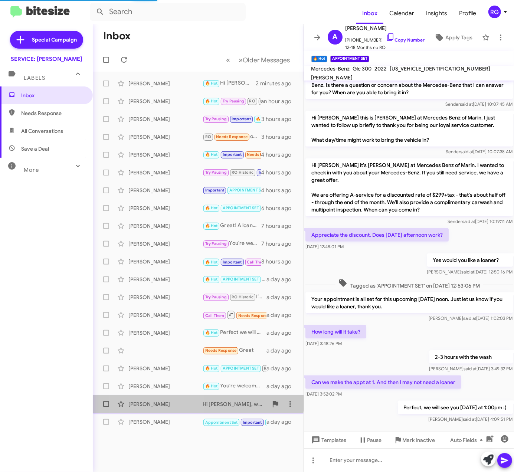
click at [158, 398] on div "Thone Soungpanya Hi Thone, we would love to earn your business. We offer compli…" at bounding box center [198, 404] width 199 height 15
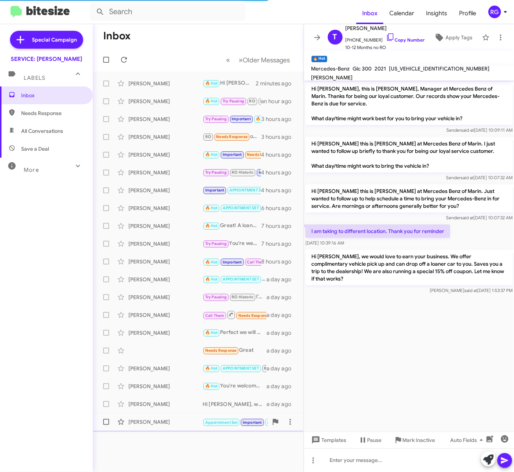
click at [186, 422] on div "Luisa Manfredi" at bounding box center [165, 421] width 74 height 7
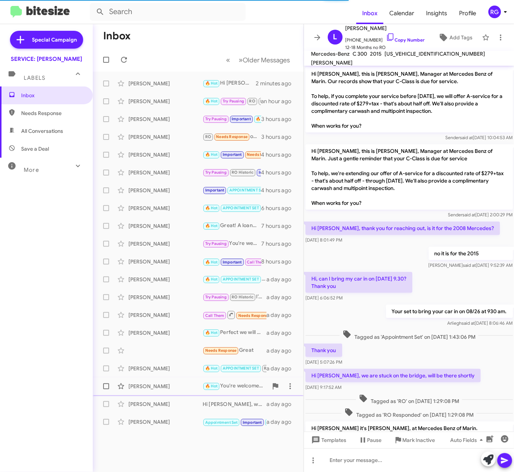
scroll to position [294, 0]
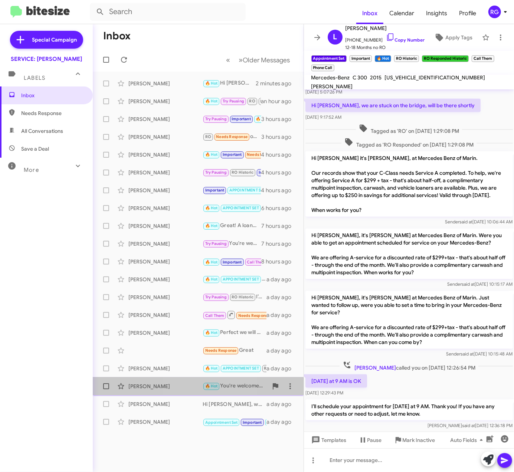
click at [187, 394] on span "Christine Bacchi 🔥 Hot You're welcome! I'll see you at 9:30am on Monday for you…" at bounding box center [198, 387] width 211 height 18
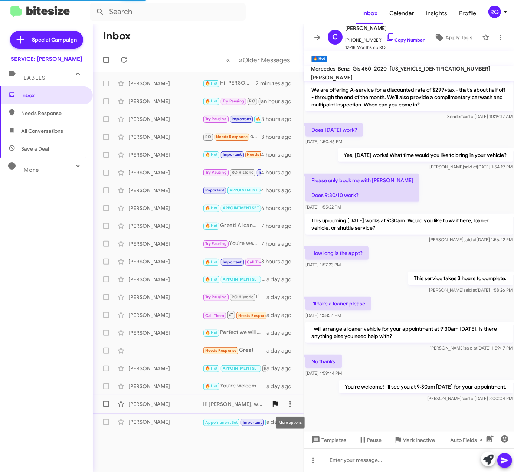
scroll to position [263, 0]
click at [166, 408] on div "[PERSON_NAME]" at bounding box center [165, 404] width 74 height 7
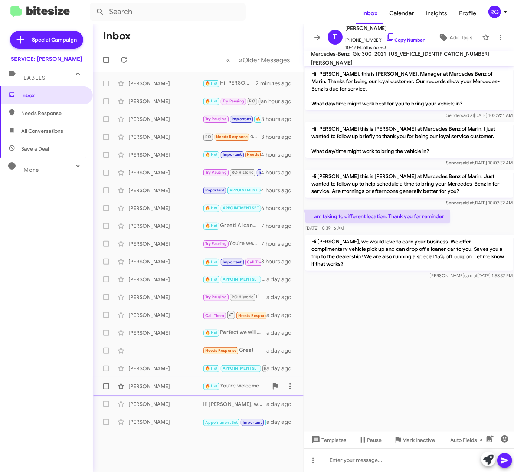
click at [180, 382] on div "Christine Bacchi 🔥 Hot You're welcome! I'll see you at 9:30am on Monday for you…" at bounding box center [198, 386] width 199 height 15
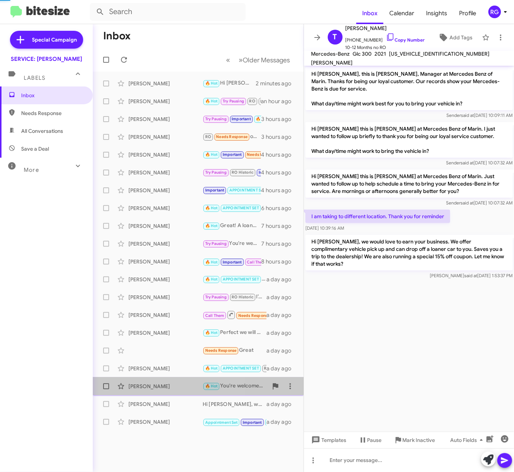
scroll to position [248, 0]
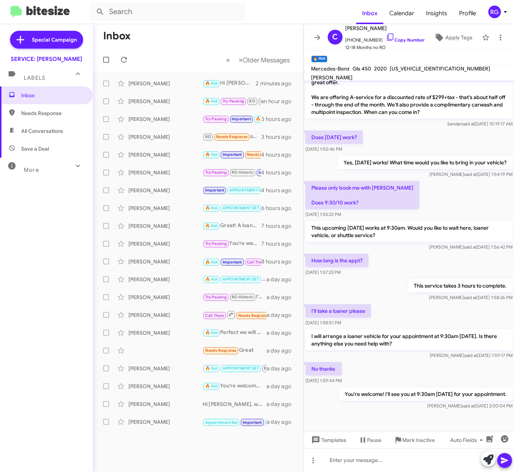
click at [407, 81] on p "Hi Christine it's Omar Ibrahimi at Mercedes Benz of Marin. I wanted to check in…" at bounding box center [408, 90] width 207 height 58
click at [409, 73] on div "4JGFF5KE5LA184098" at bounding box center [441, 68] width 104 height 9
click at [414, 72] on span "4JGFF5KE5LA184098" at bounding box center [440, 68] width 101 height 7
drag, startPoint x: 414, startPoint y: 74, endPoint x: 419, endPoint y: 70, distance: 7.1
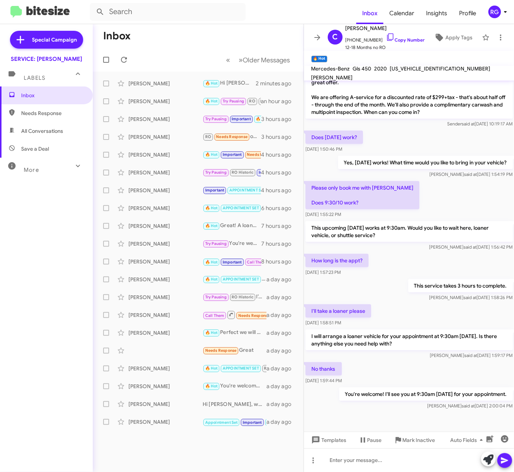
click at [419, 70] on span "4JGFF5KE5LA184098" at bounding box center [440, 68] width 101 height 7
copy span "4JGFF5KE5LA184098"
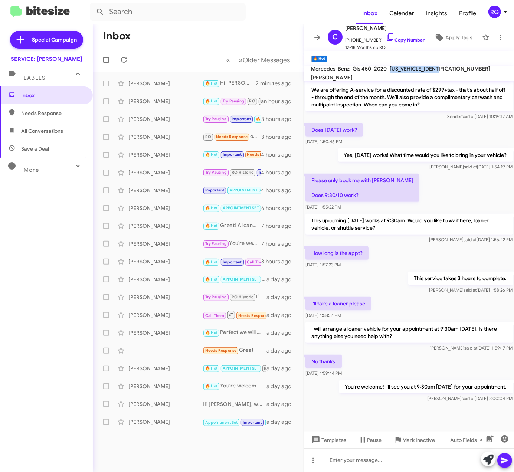
scroll to position [263, 0]
click at [39, 246] on div "Inbox Needs Response All Conversations Save a Deal More Important 🔥 Hot Appoint…" at bounding box center [46, 227] width 93 height 283
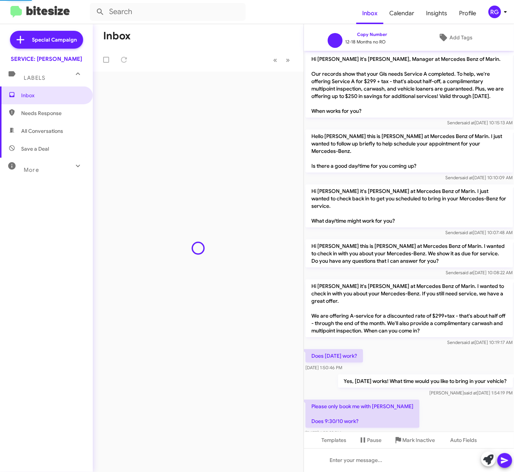
scroll to position [233, 0]
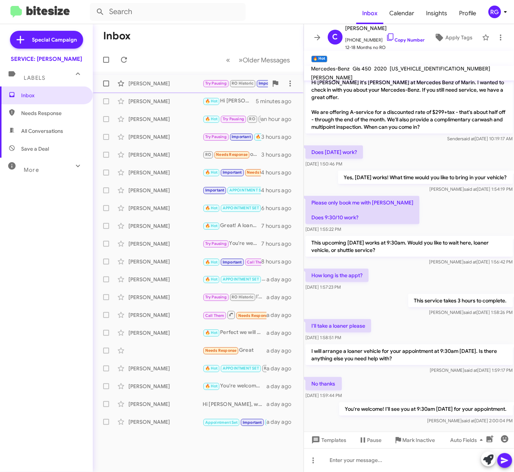
click at [174, 84] on div "[PERSON_NAME]" at bounding box center [165, 83] width 74 height 7
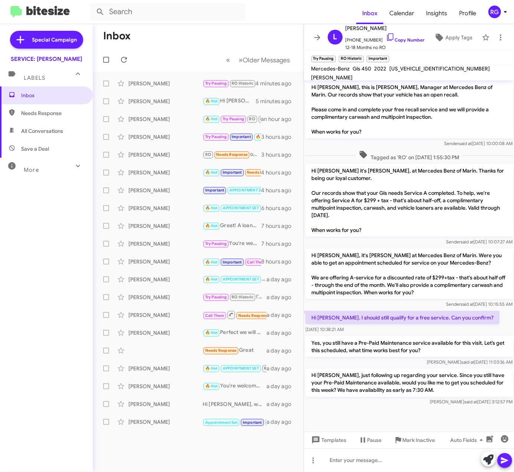
scroll to position [477, 0]
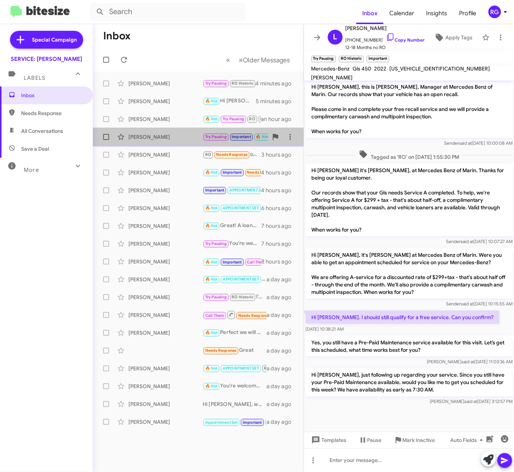
click at [184, 138] on div "[PERSON_NAME]" at bounding box center [165, 136] width 74 height 7
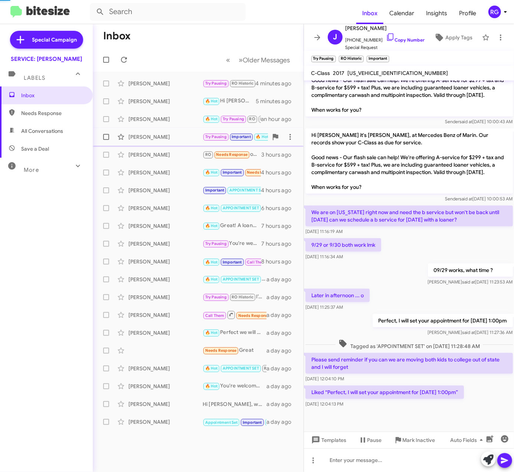
scroll to position [148, 0]
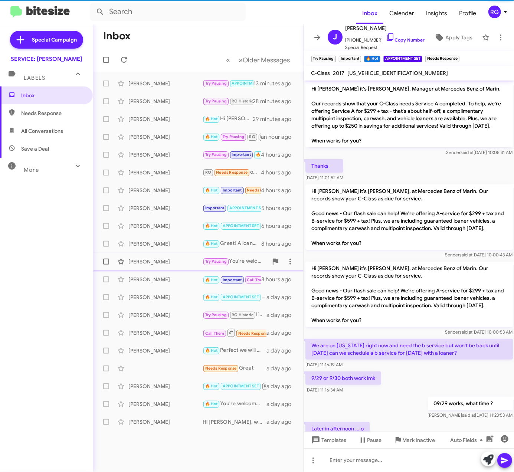
scroll to position [133, 0]
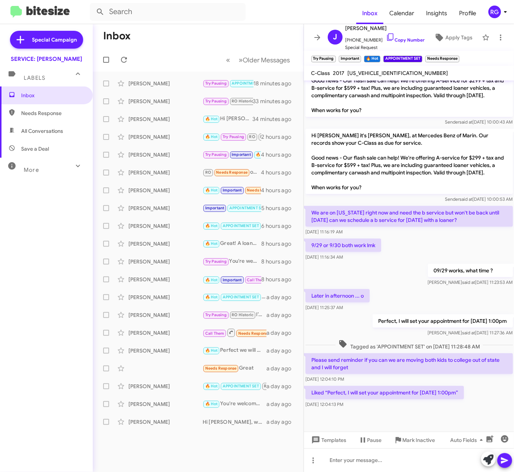
click at [15, 287] on div "Inbox Needs Response All Conversations Save a Deal More Important 🔥 Hot Appoint…" at bounding box center [46, 227] width 93 height 283
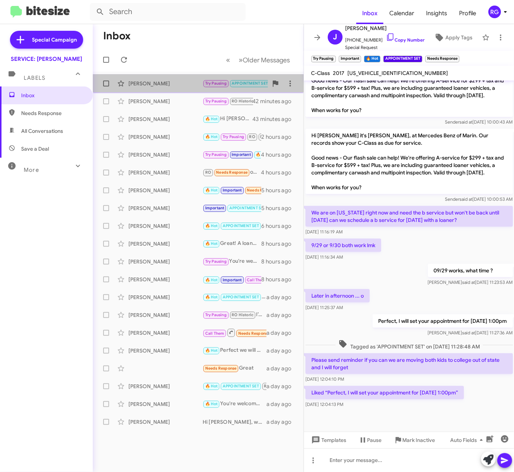
click at [199, 76] on div "[PERSON_NAME] Try Pausing APPOINTMENT SET RO Historic RO Responded Historic 🔥 H…" at bounding box center [198, 83] width 199 height 15
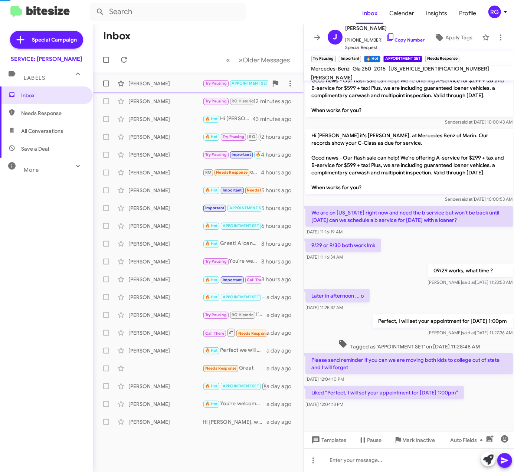
scroll to position [274, 0]
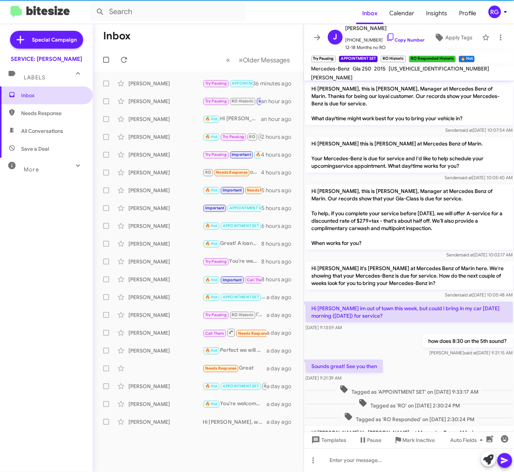
scroll to position [259, 0]
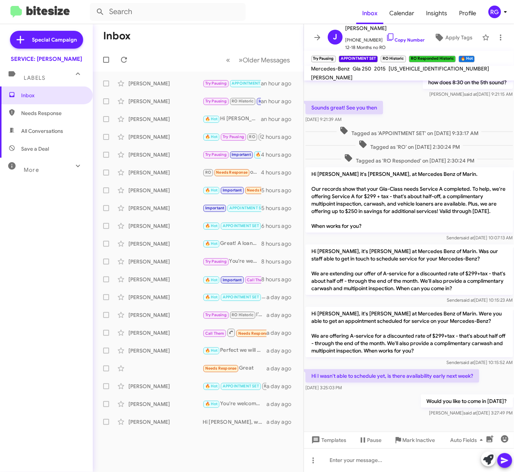
click at [70, 282] on div "Inbox Needs Response All Conversations Save a Deal More Important 🔥 Hot Appoint…" at bounding box center [46, 227] width 93 height 283
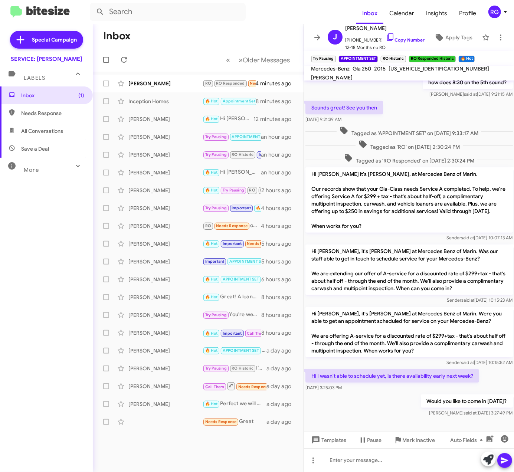
click at [21, 233] on div "Inbox (1) Needs Response All Conversations Save a Deal More Important 🔥 Hot App…" at bounding box center [46, 227] width 93 height 283
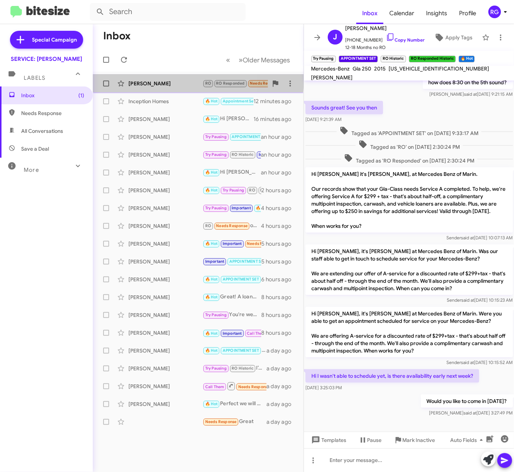
click at [139, 77] on div "Marie Rossi RO RO Responded Needs Response 🔥 Hot Hi Omar, Yes, I need to book a…" at bounding box center [198, 83] width 199 height 15
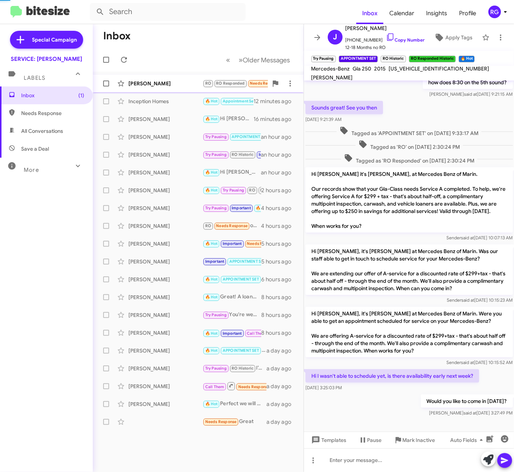
scroll to position [226, 0]
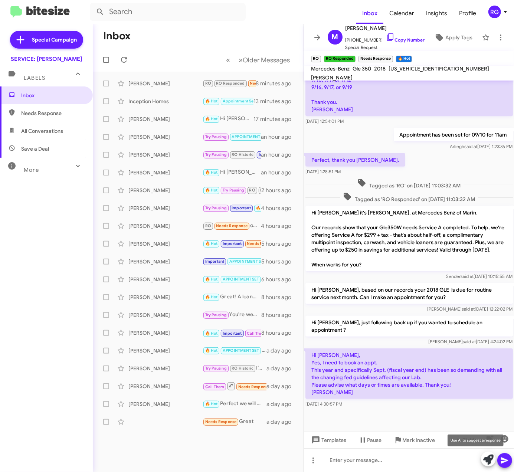
click at [488, 459] on icon at bounding box center [488, 460] width 10 height 10
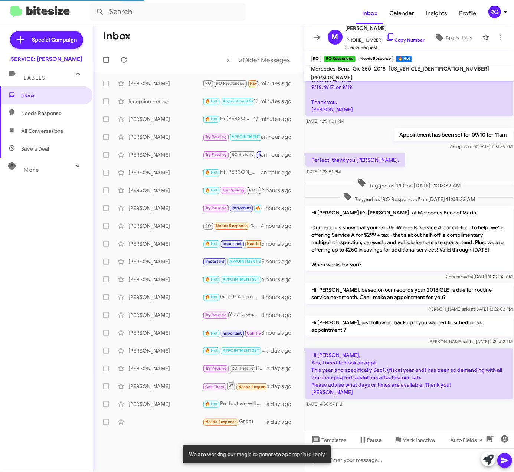
scroll to position [259, 0]
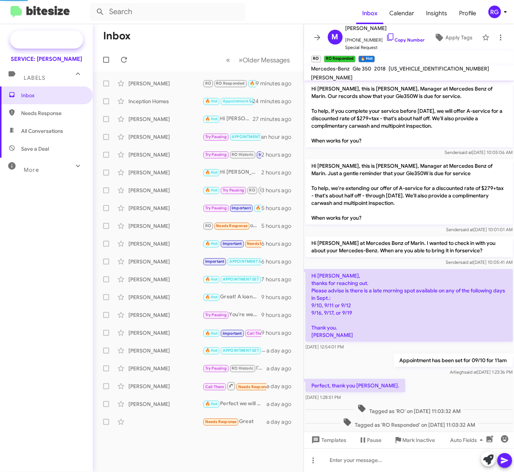
scroll to position [253, 0]
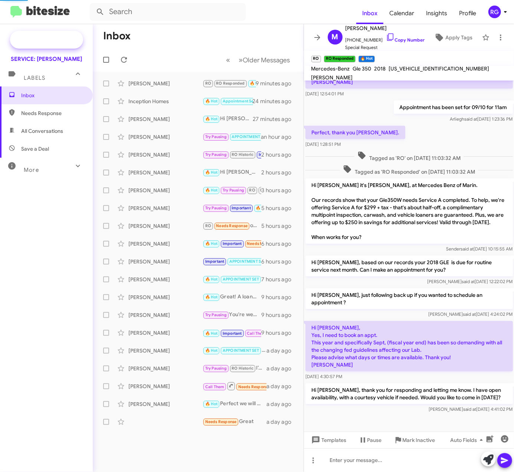
drag, startPoint x: 33, startPoint y: 27, endPoint x: 48, endPoint y: 37, distance: 17.7
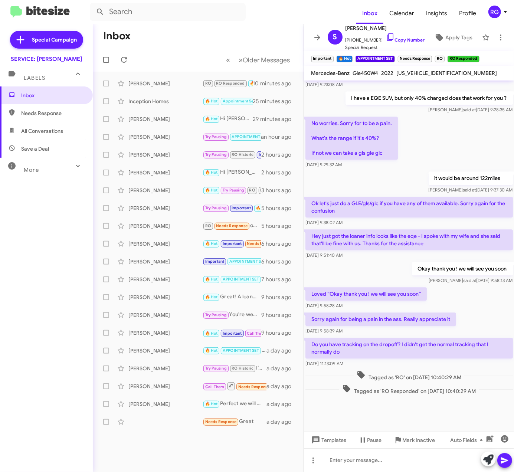
scroll to position [910, 0]
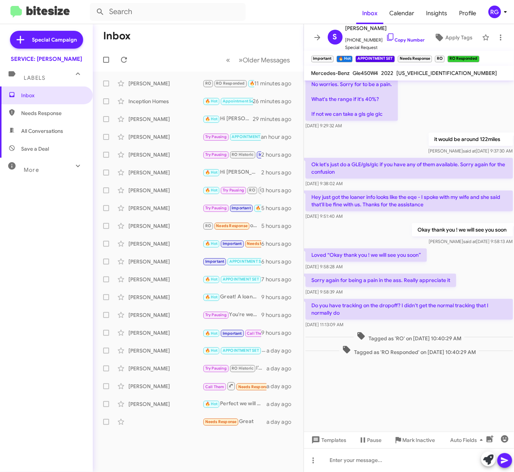
drag, startPoint x: 388, startPoint y: 278, endPoint x: 396, endPoint y: 265, distance: 16.0
